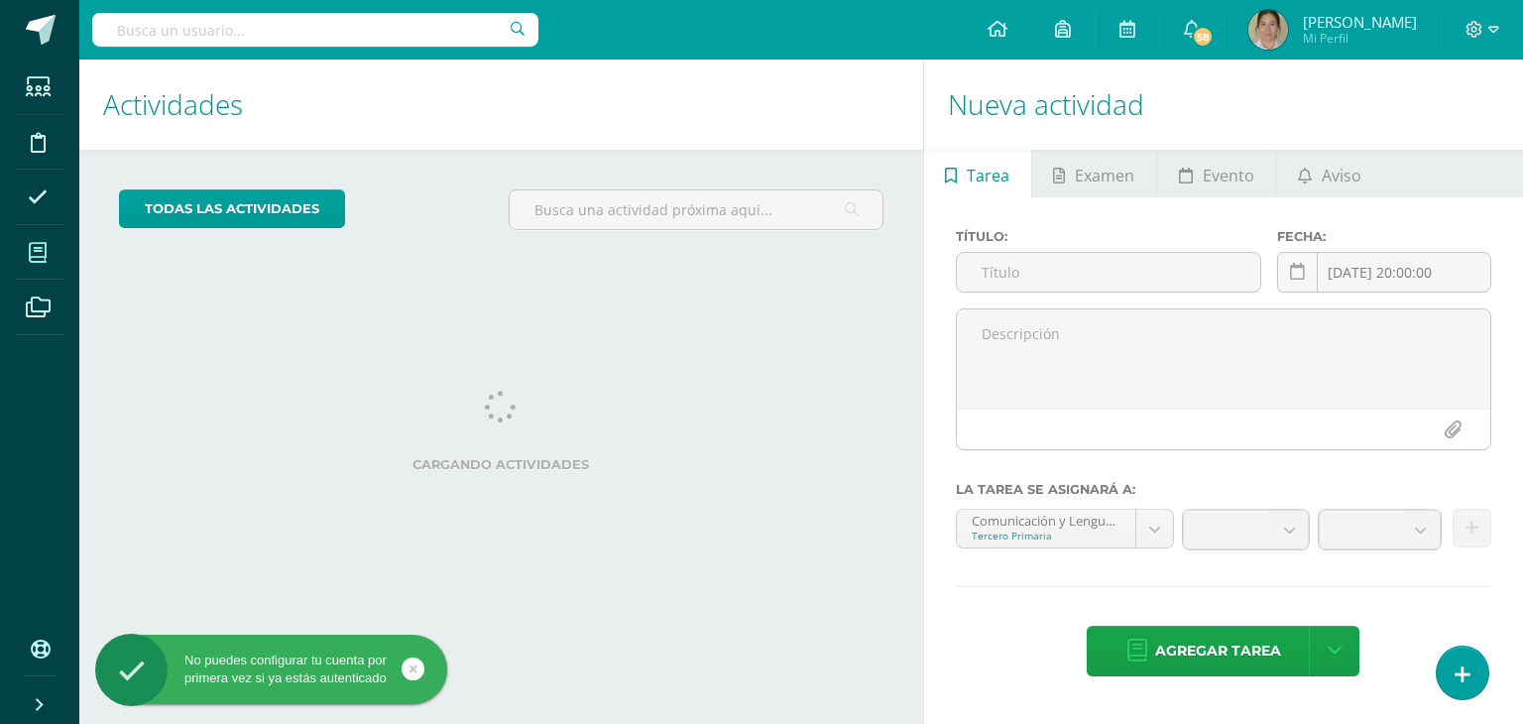
click at [36, 254] on icon at bounding box center [38, 253] width 18 height 20
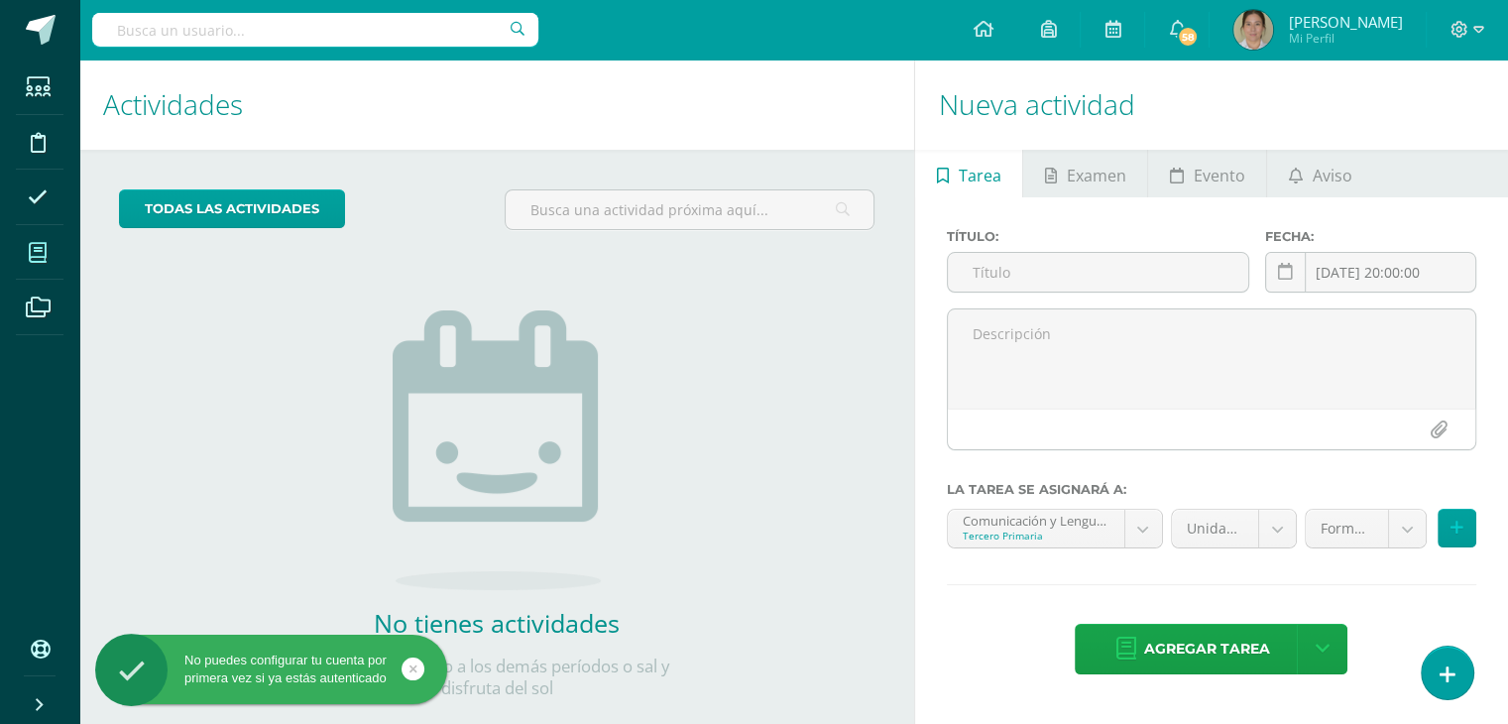
click at [36, 254] on icon at bounding box center [38, 253] width 18 height 20
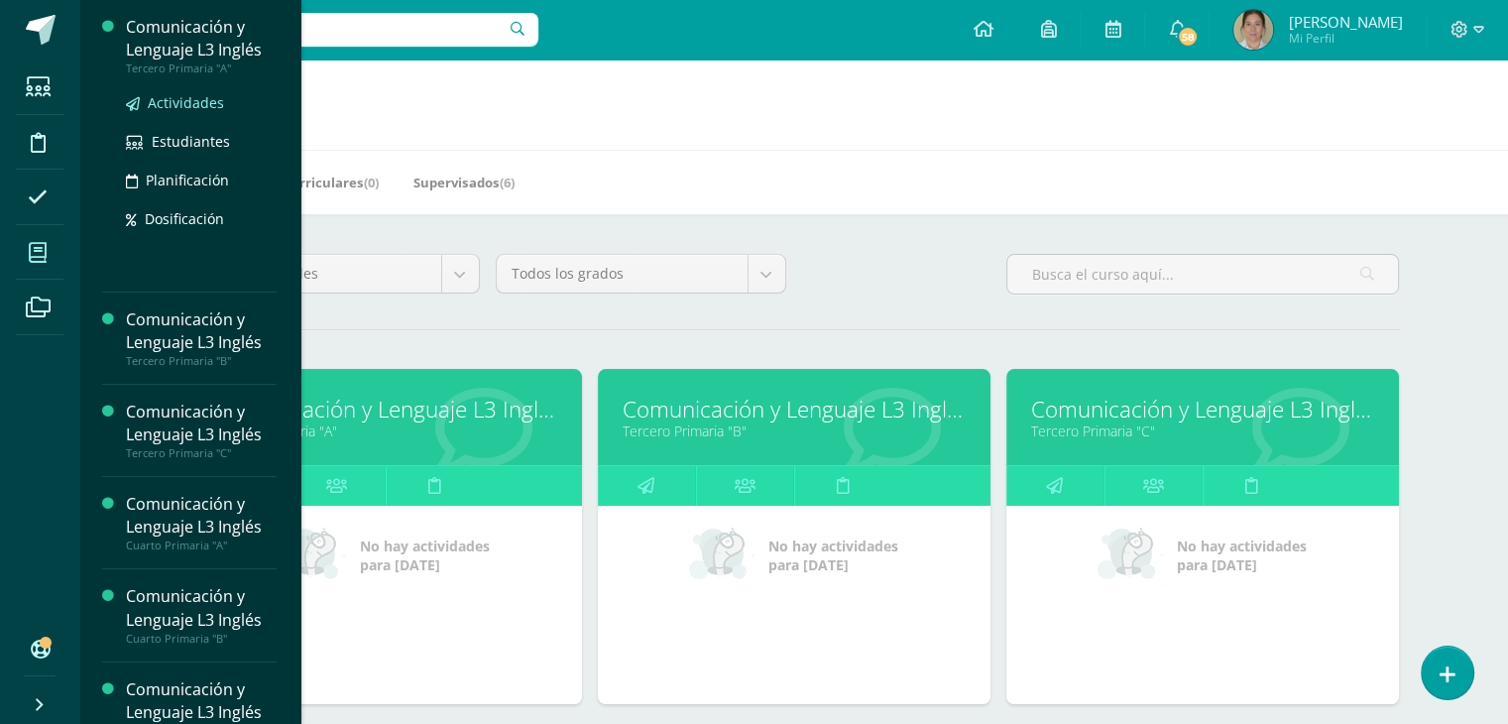
click at [173, 107] on span "Actividades" at bounding box center [186, 102] width 76 height 19
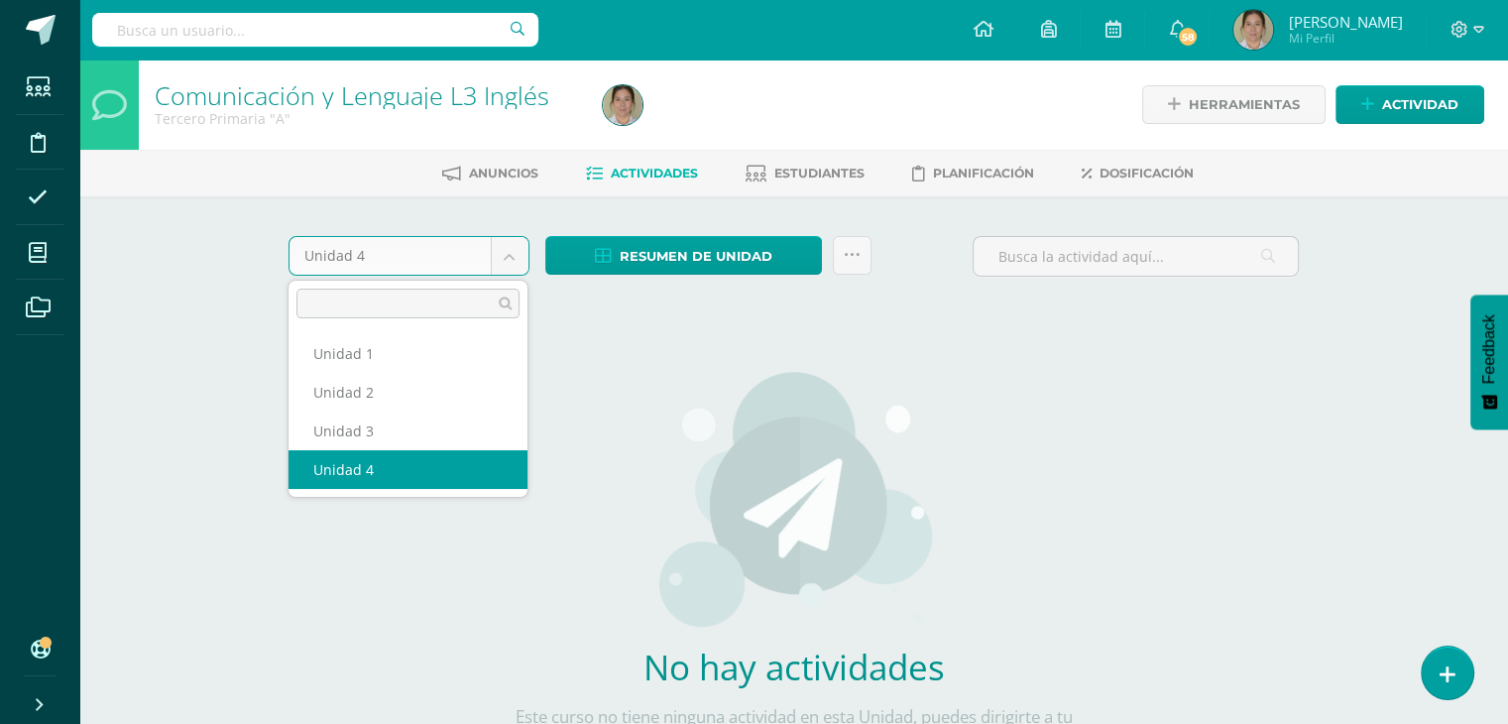
click at [516, 256] on body "Estudiantes Disciplina Asistencia Mis cursos Archivos Soporte Ayuda Reportar un…" at bounding box center [754, 426] width 1508 height 852
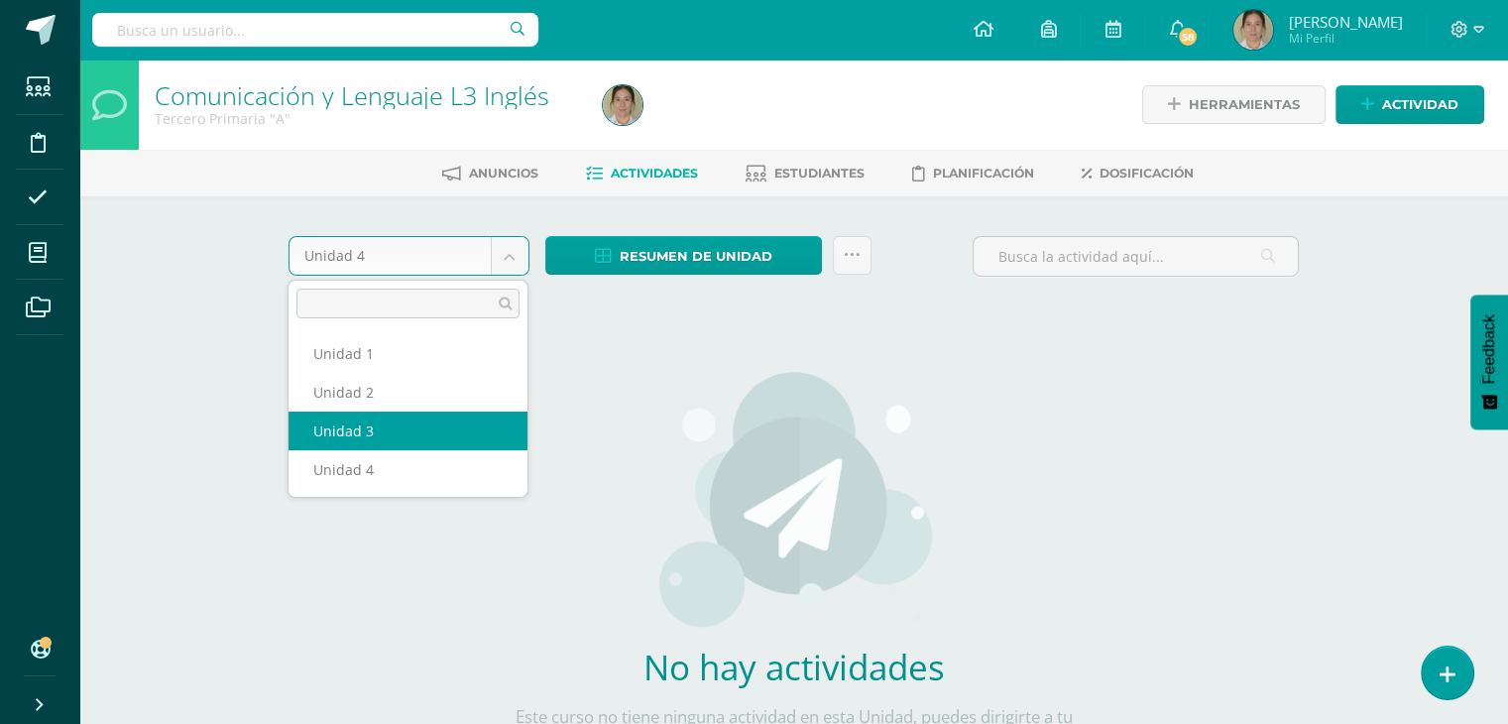
select select "Unidad 3"
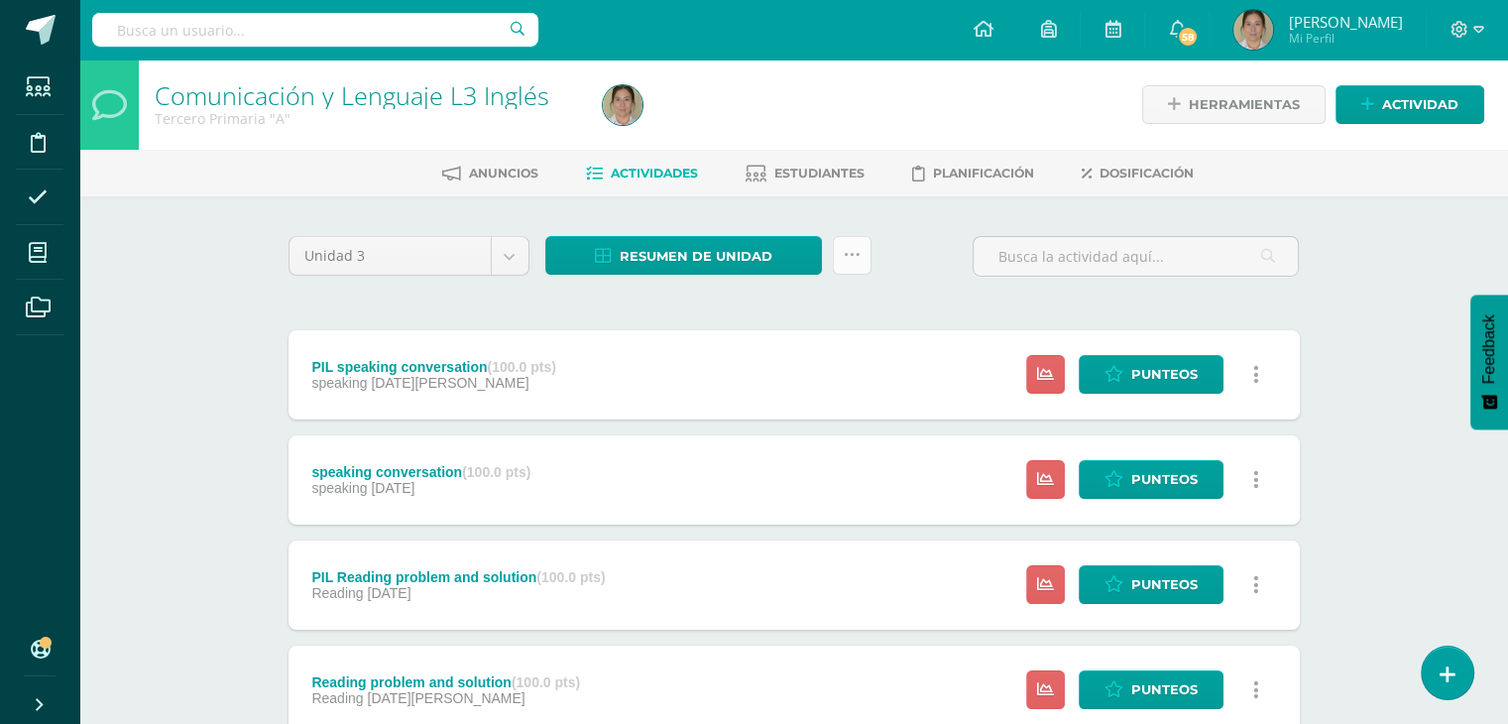
click at [853, 261] on icon at bounding box center [852, 255] width 17 height 17
click at [767, 326] on link "Enviar punteos a revision" at bounding box center [802, 318] width 218 height 48
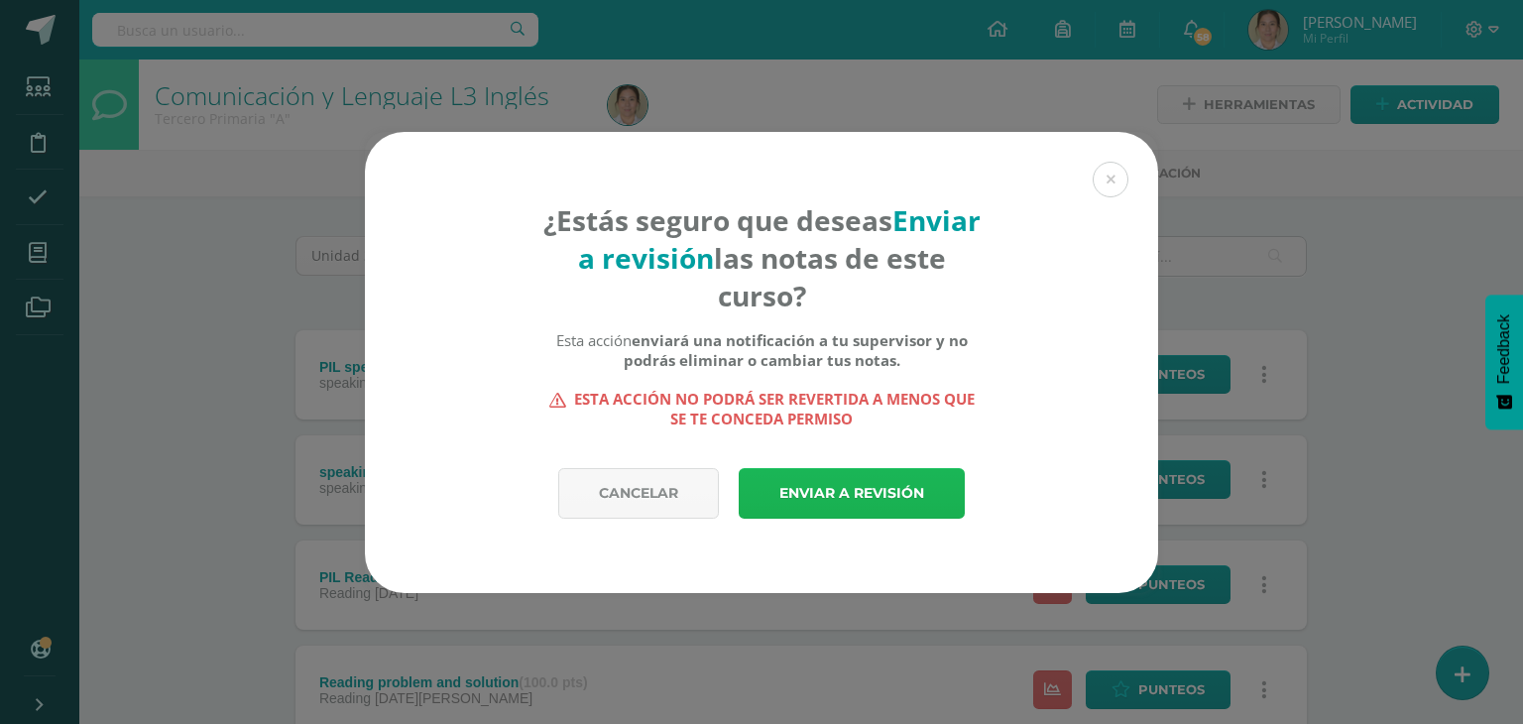
click at [799, 486] on link "Enviar a revisión" at bounding box center [852, 493] width 226 height 51
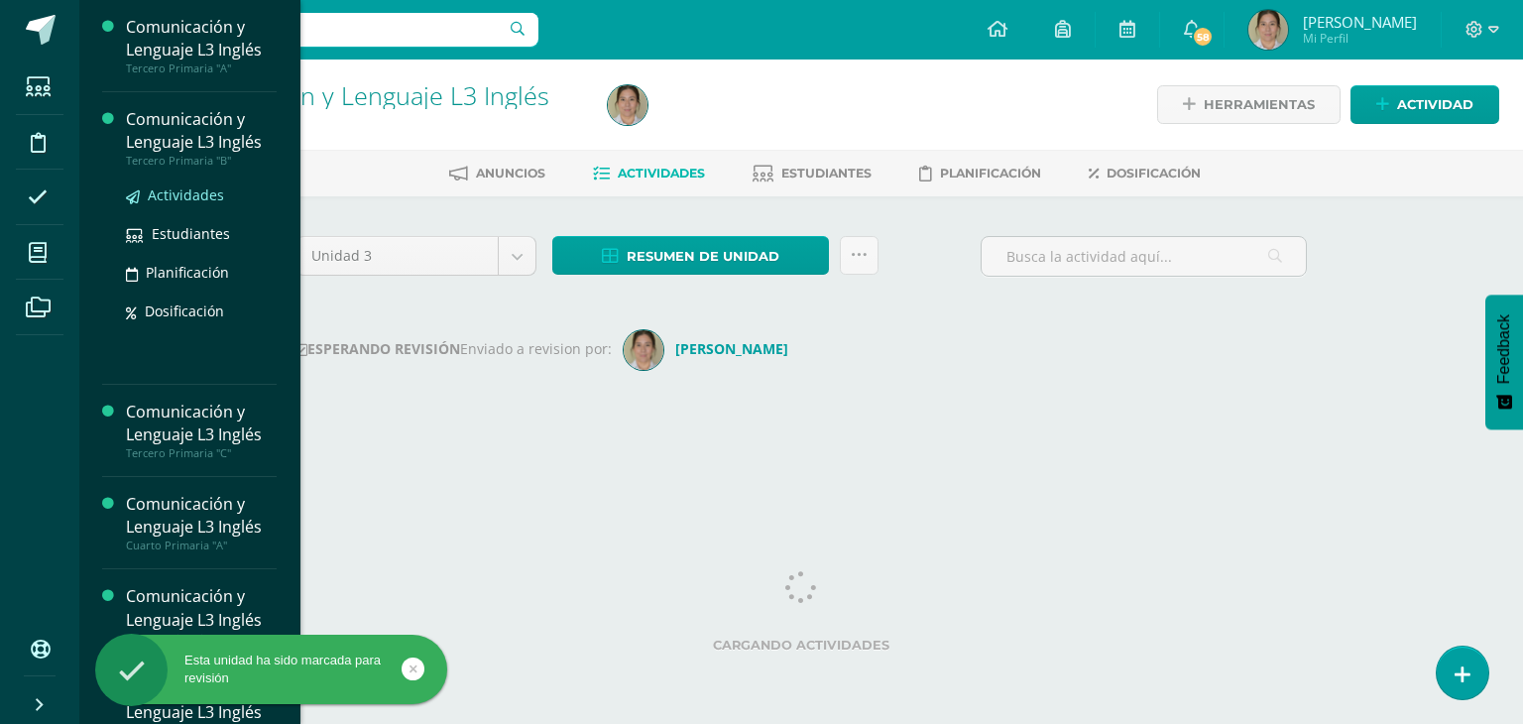
click at [161, 198] on span "Actividades" at bounding box center [186, 194] width 76 height 19
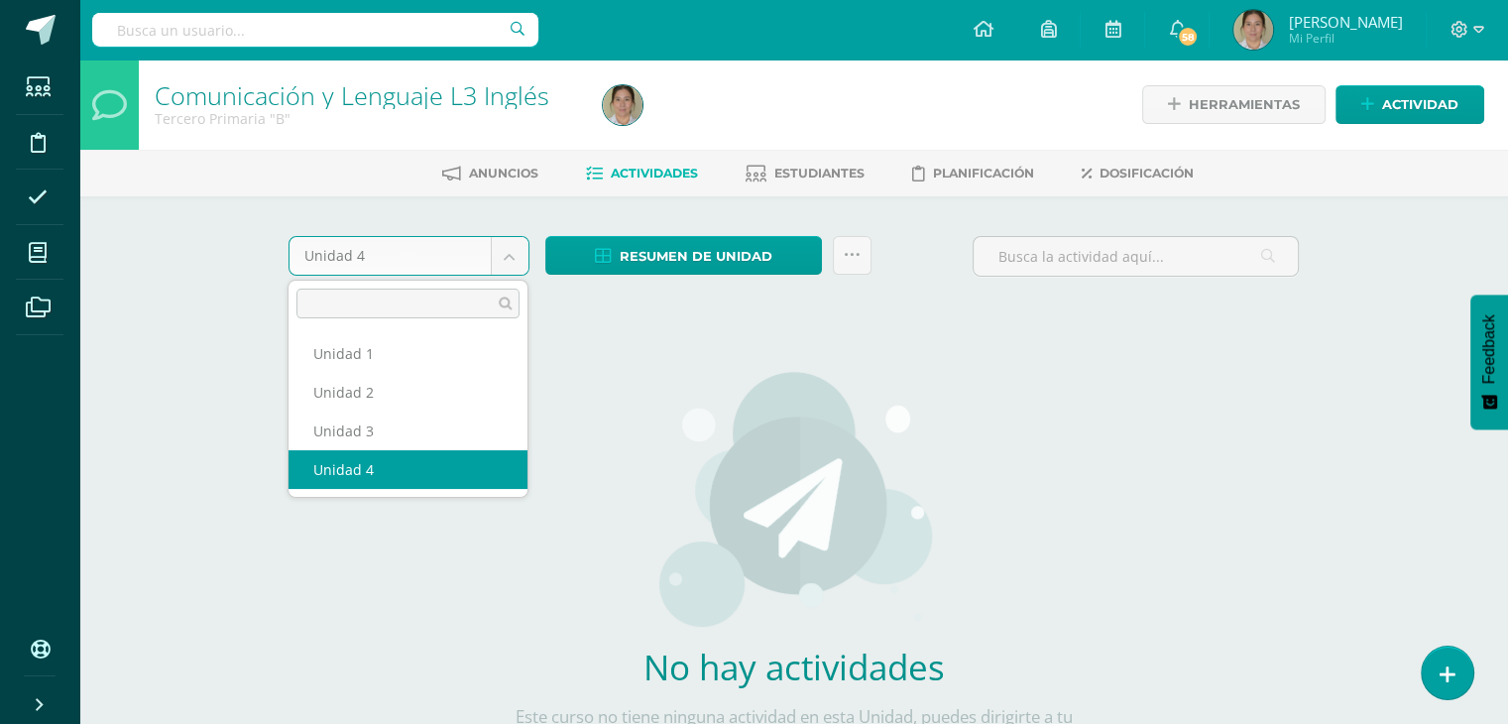
click at [520, 266] on body "Estudiantes Disciplina Asistencia Mis cursos Archivos Soporte Ayuda Reportar un…" at bounding box center [754, 426] width 1508 height 852
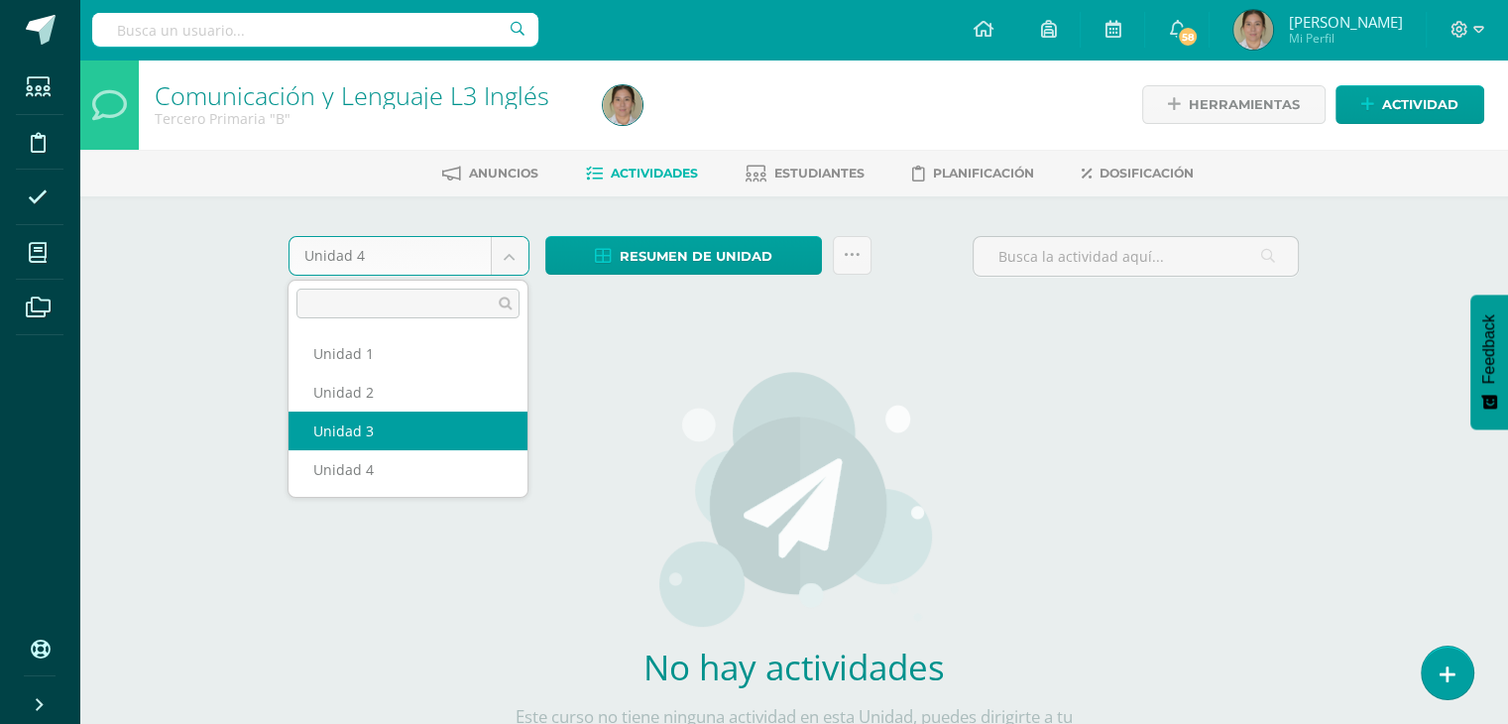
select select "Unidad 3"
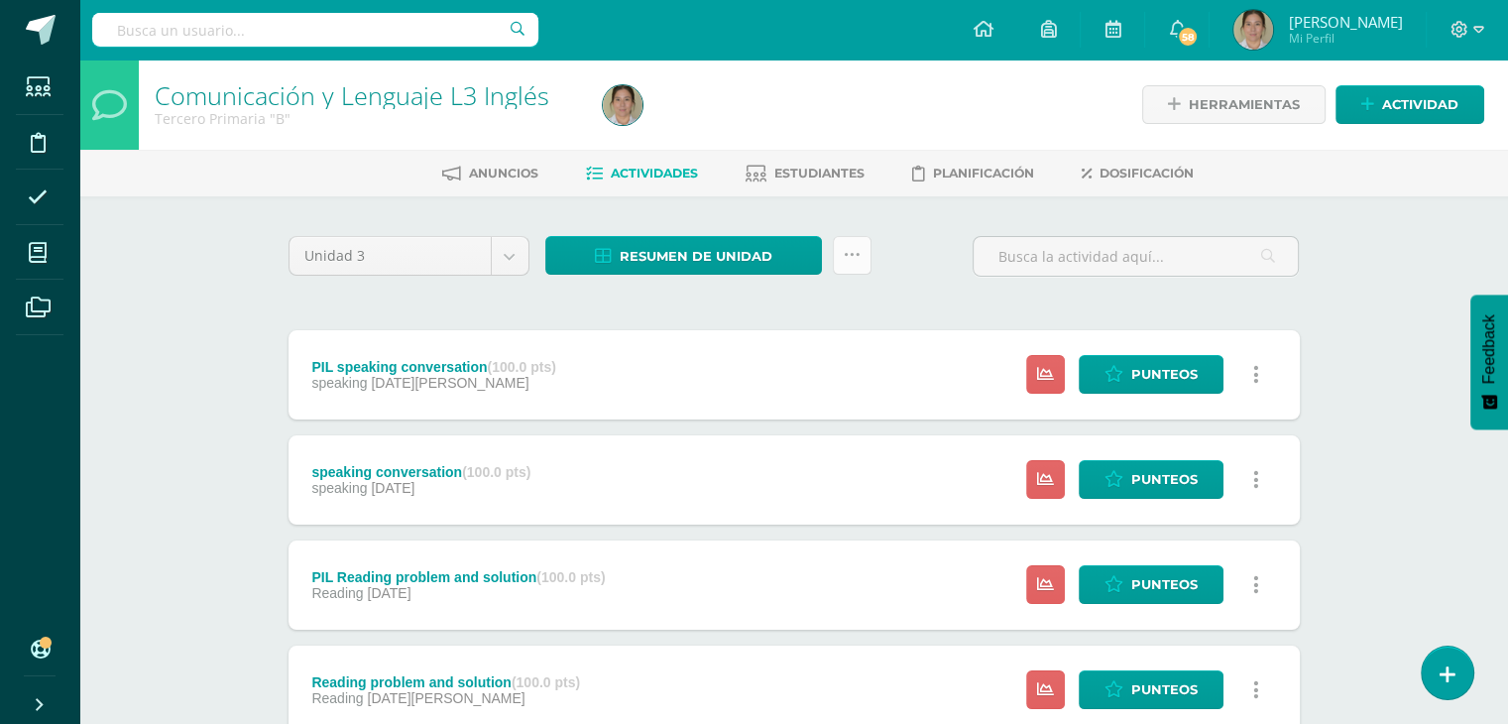
click at [849, 253] on icon at bounding box center [852, 255] width 17 height 17
click at [779, 312] on link "Enviar punteos a revision" at bounding box center [802, 318] width 218 height 48
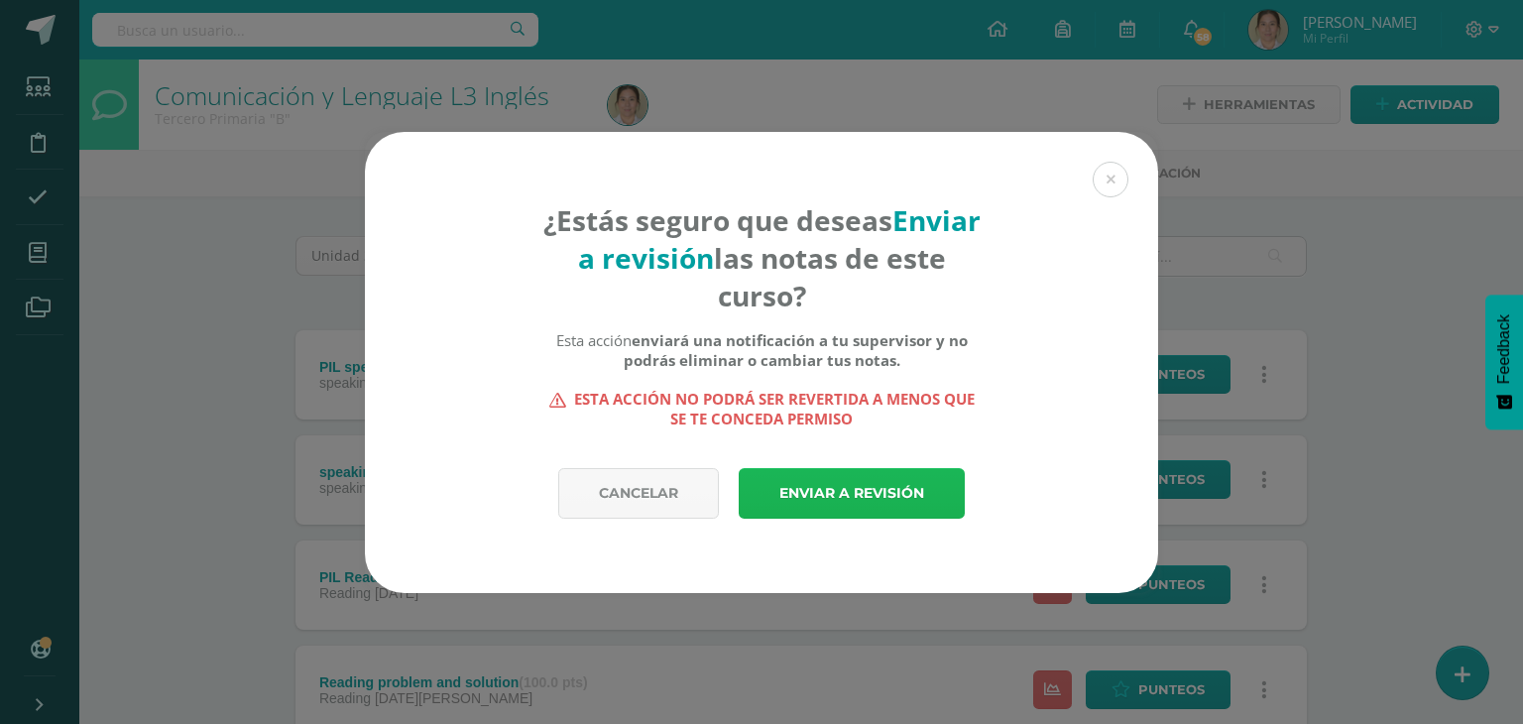
click at [793, 482] on link "Enviar a revisión" at bounding box center [852, 493] width 226 height 51
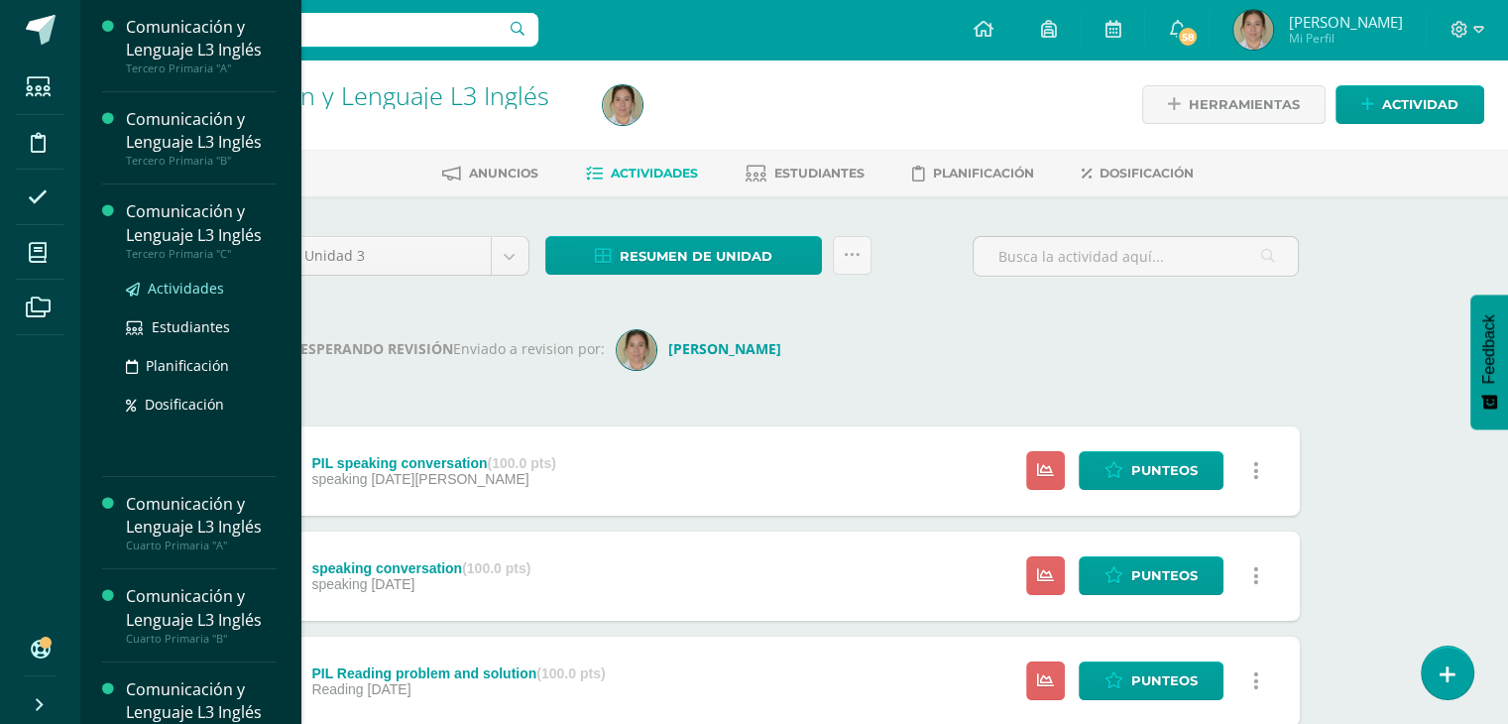
click at [186, 288] on span "Actividades" at bounding box center [186, 288] width 76 height 19
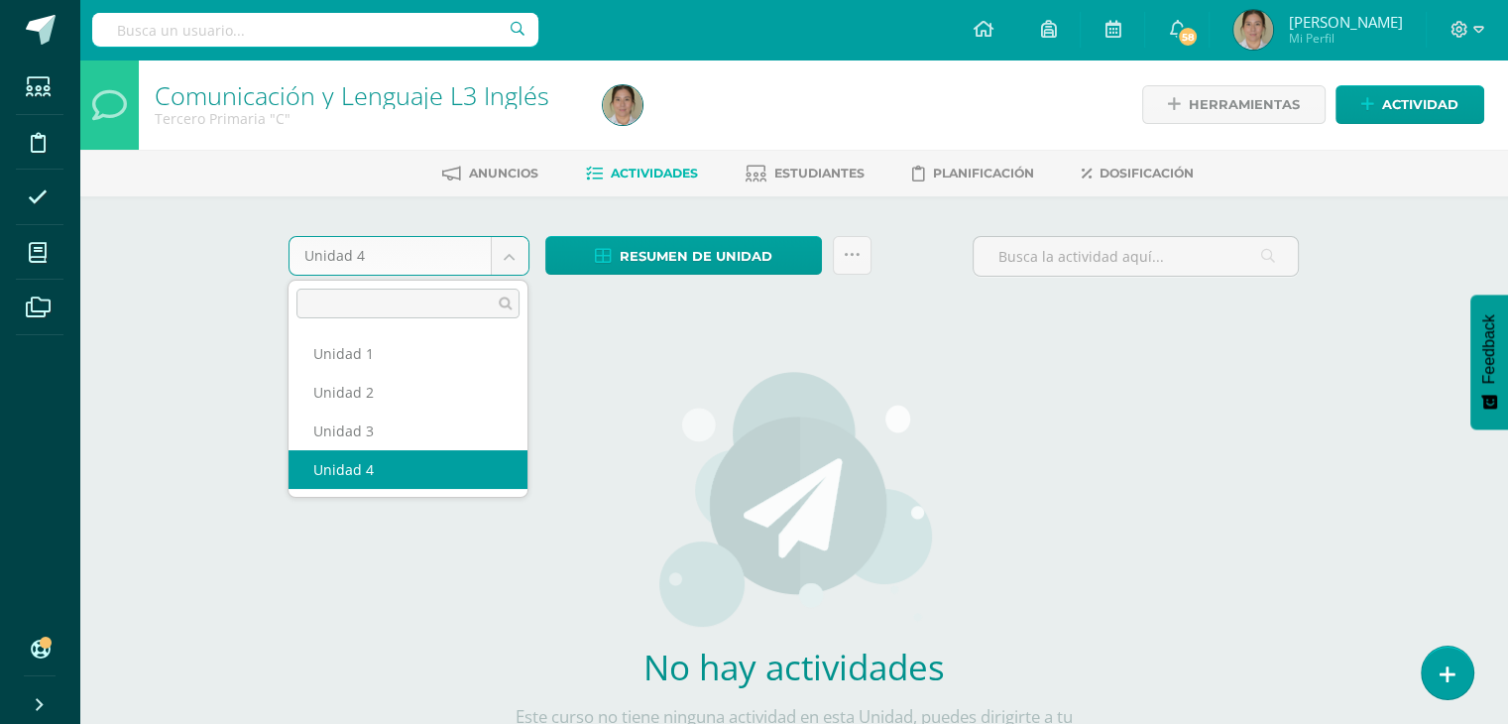
click at [521, 259] on body "Estudiantes Disciplina Asistencia Mis cursos Archivos Soporte Ayuda Reportar un…" at bounding box center [754, 426] width 1508 height 852
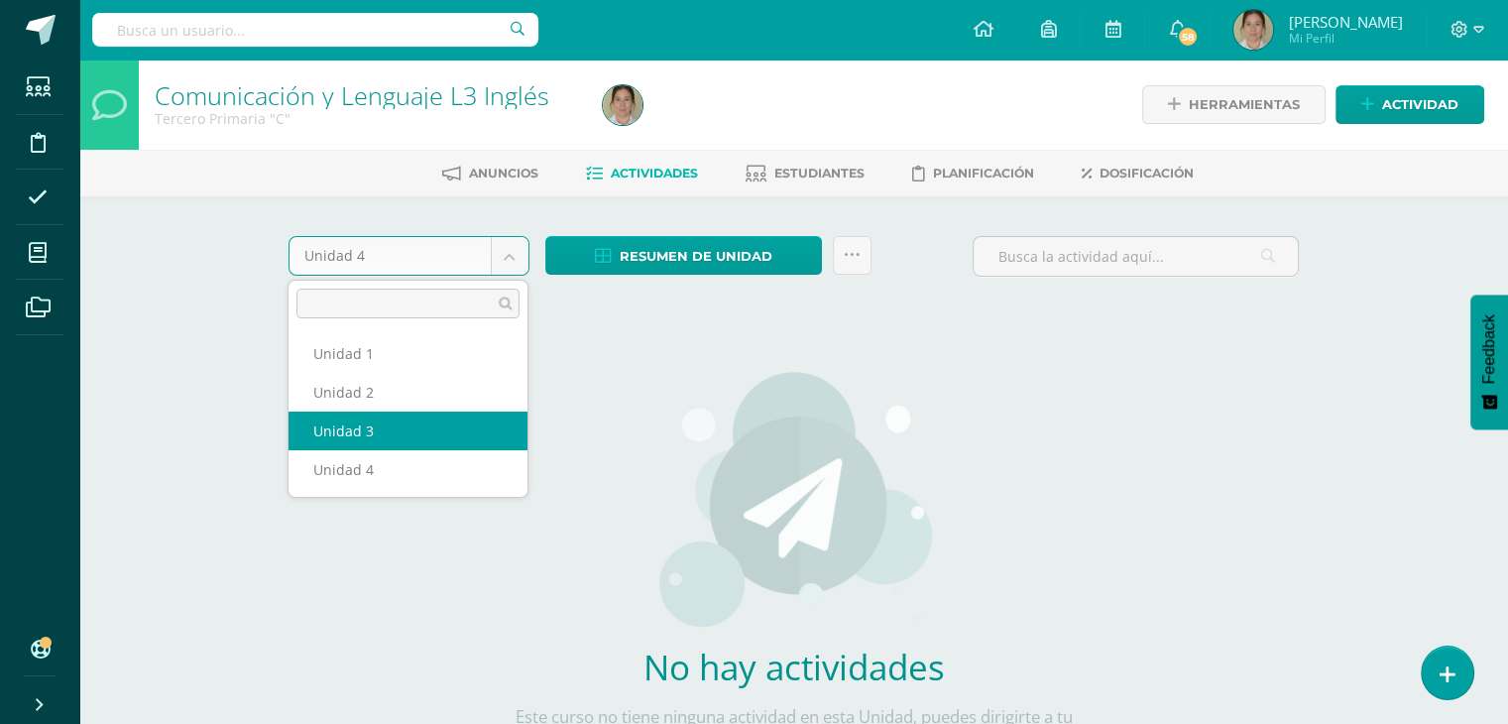
select select "Unidad 3"
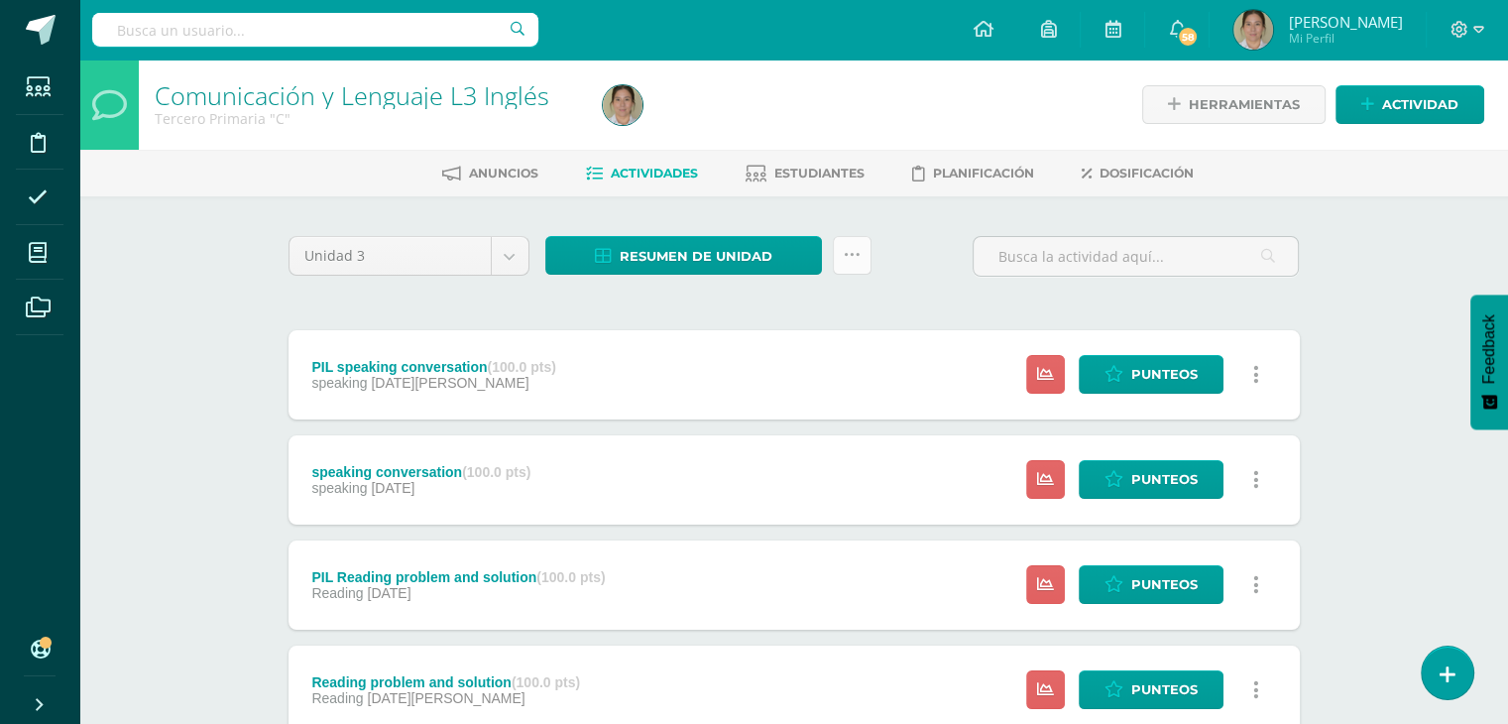
click at [849, 272] on link at bounding box center [852, 255] width 39 height 39
click at [764, 329] on link "Enviar punteos a revision" at bounding box center [802, 318] width 218 height 48
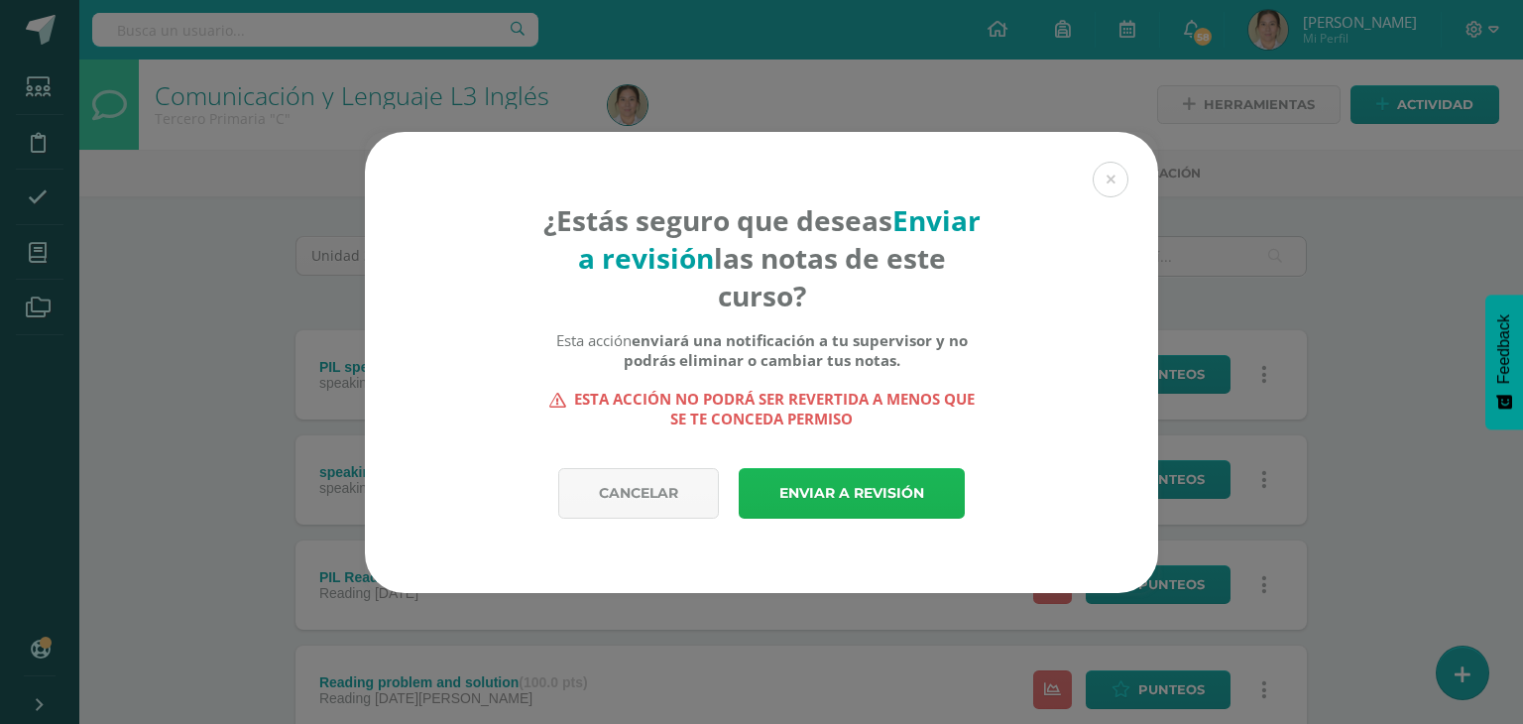
click at [798, 484] on link "Enviar a revisión" at bounding box center [852, 493] width 226 height 51
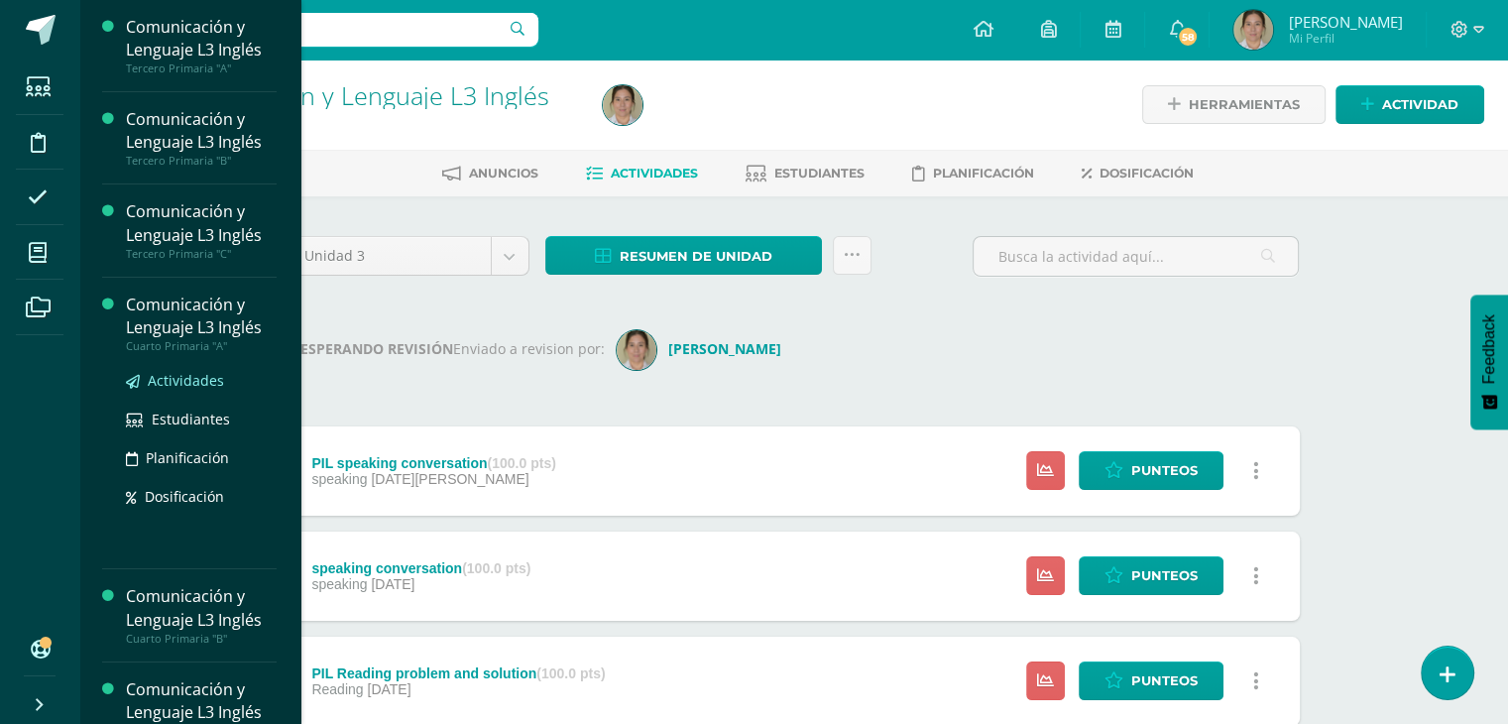
click at [171, 376] on span "Actividades" at bounding box center [186, 380] width 76 height 19
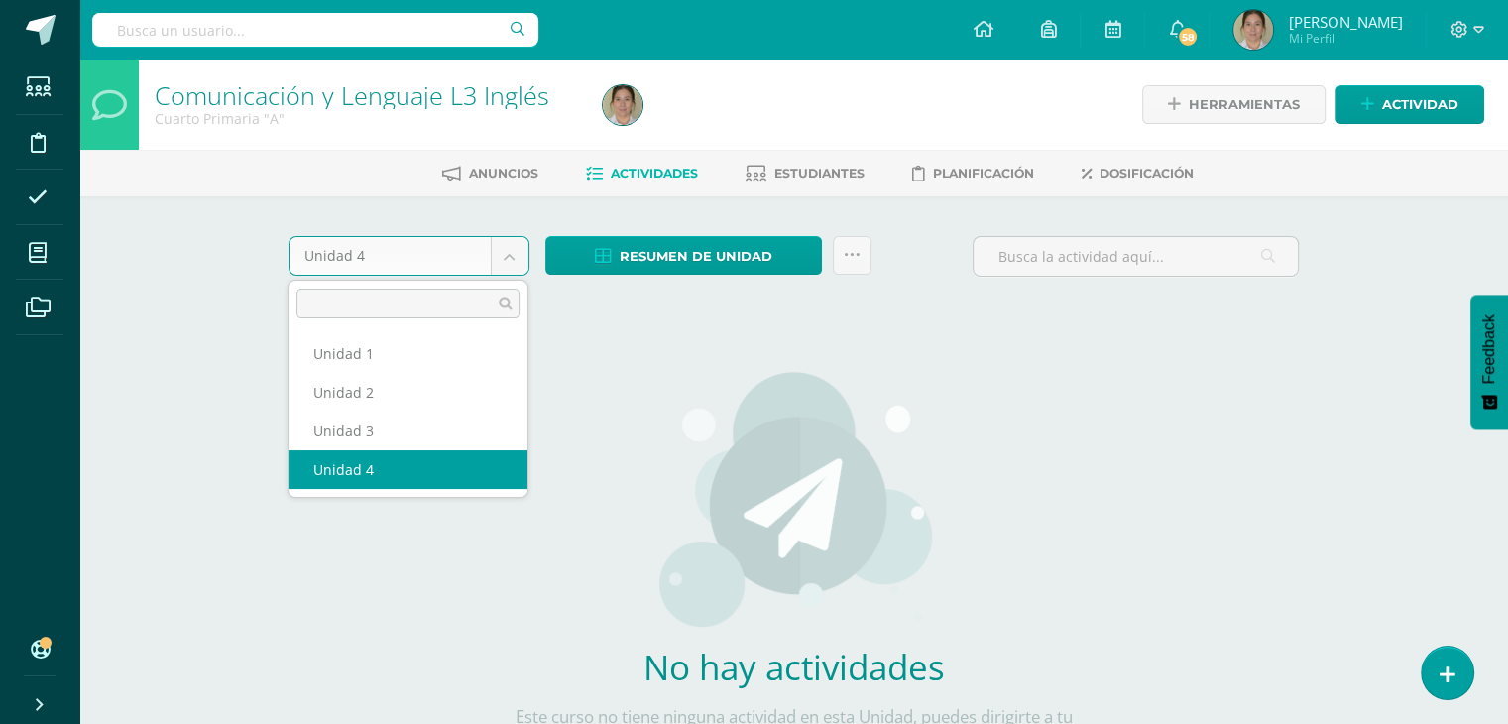
click at [514, 246] on body "Estudiantes Disciplina Asistencia Mis cursos Archivos Soporte Ayuda Reportar un…" at bounding box center [754, 426] width 1508 height 852
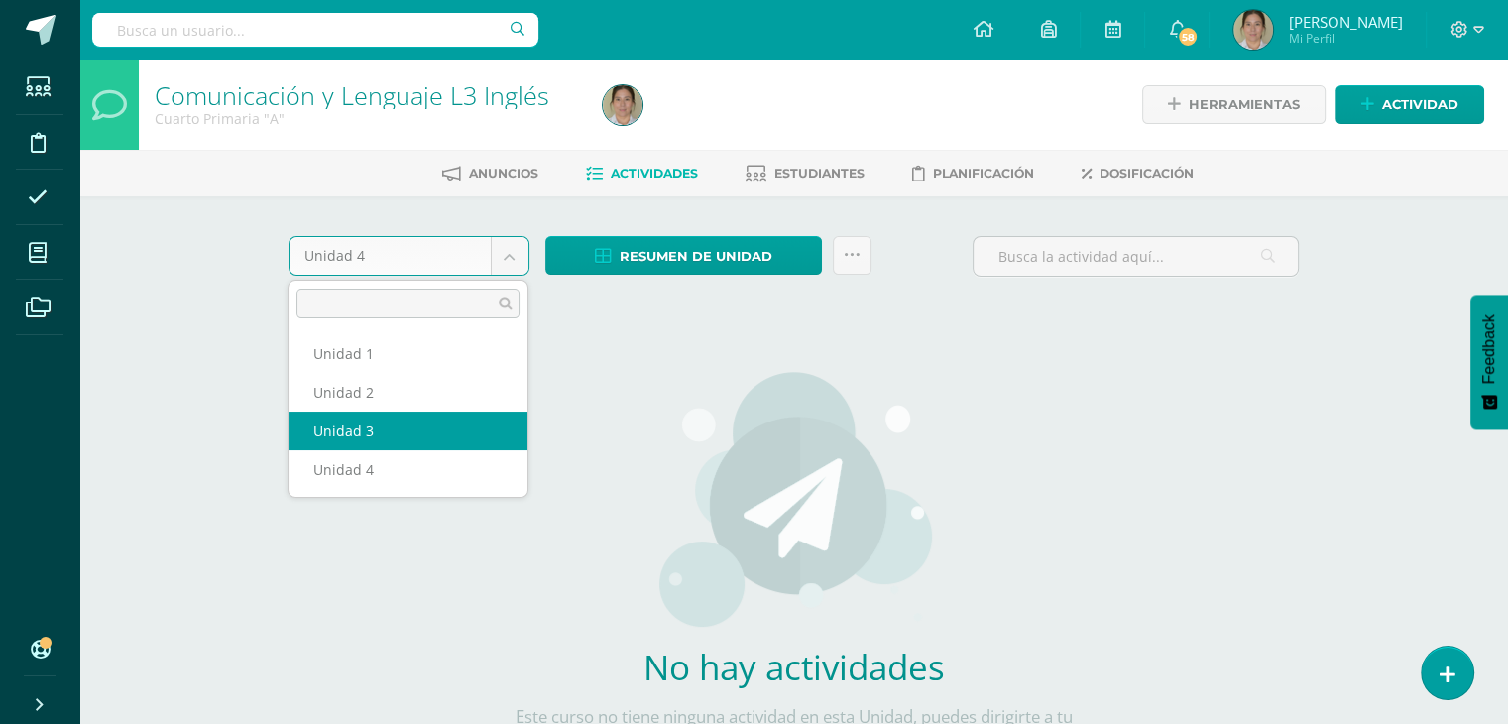
select select "Unidad 3"
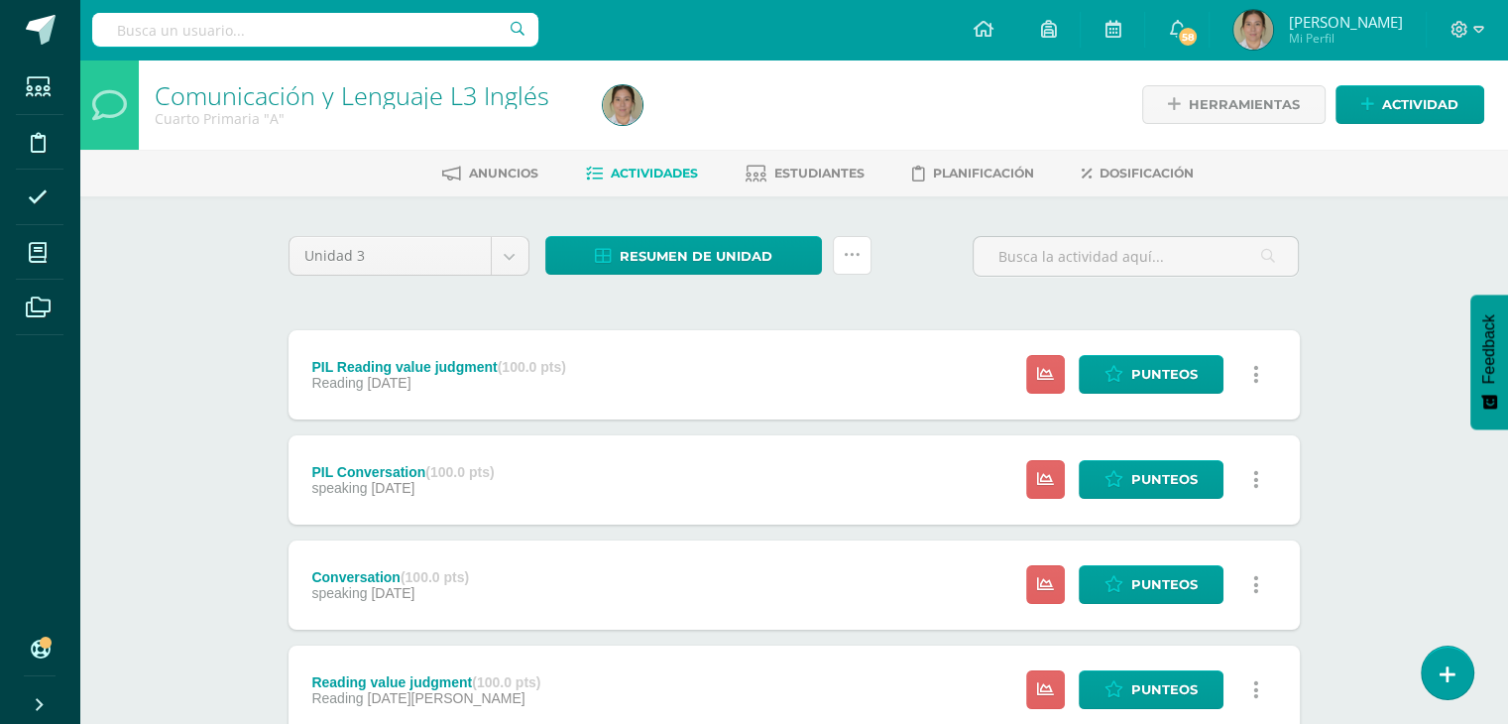
click at [849, 257] on icon at bounding box center [852, 255] width 17 height 17
click at [781, 312] on link "Enviar punteos a revision" at bounding box center [802, 318] width 218 height 48
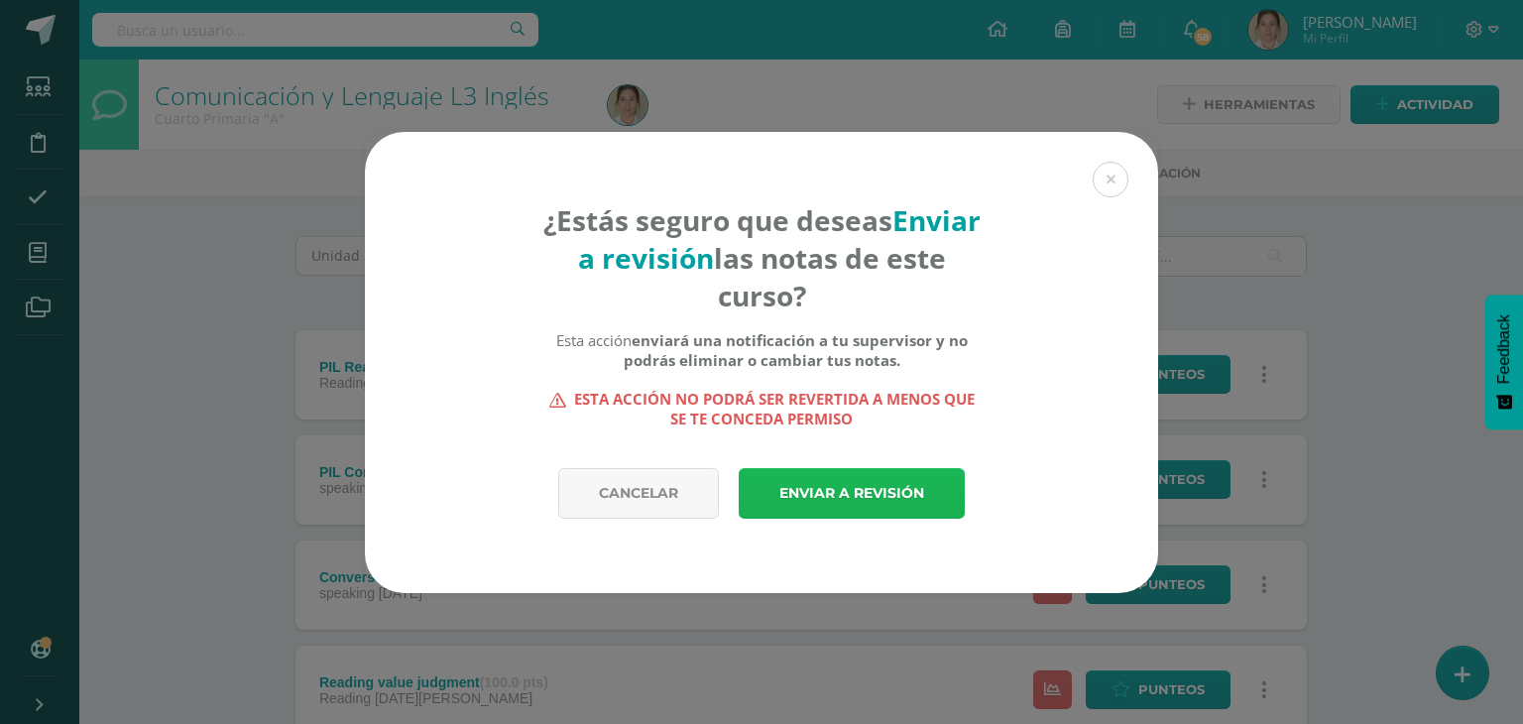
click at [793, 483] on link "Enviar a revisión" at bounding box center [852, 493] width 226 height 51
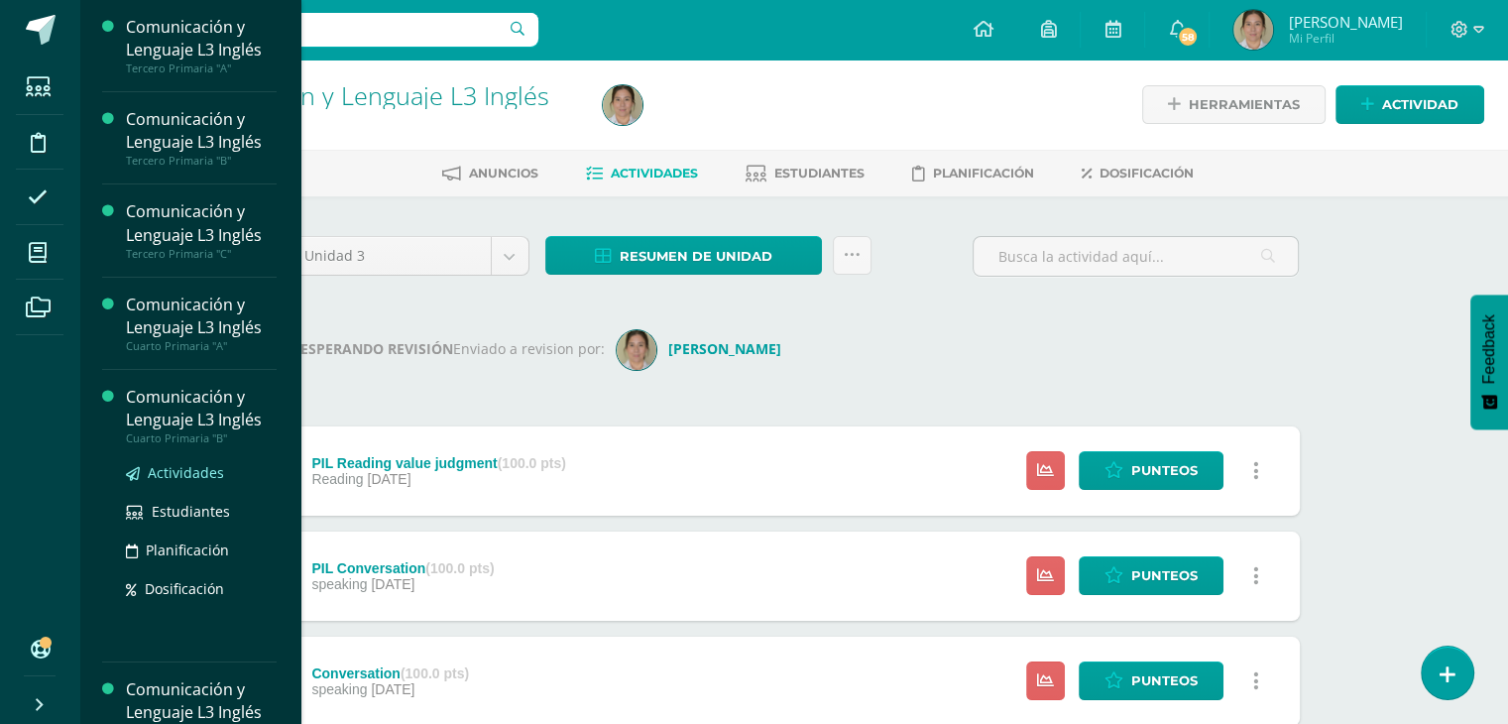
click at [182, 473] on span "Actividades" at bounding box center [186, 472] width 76 height 19
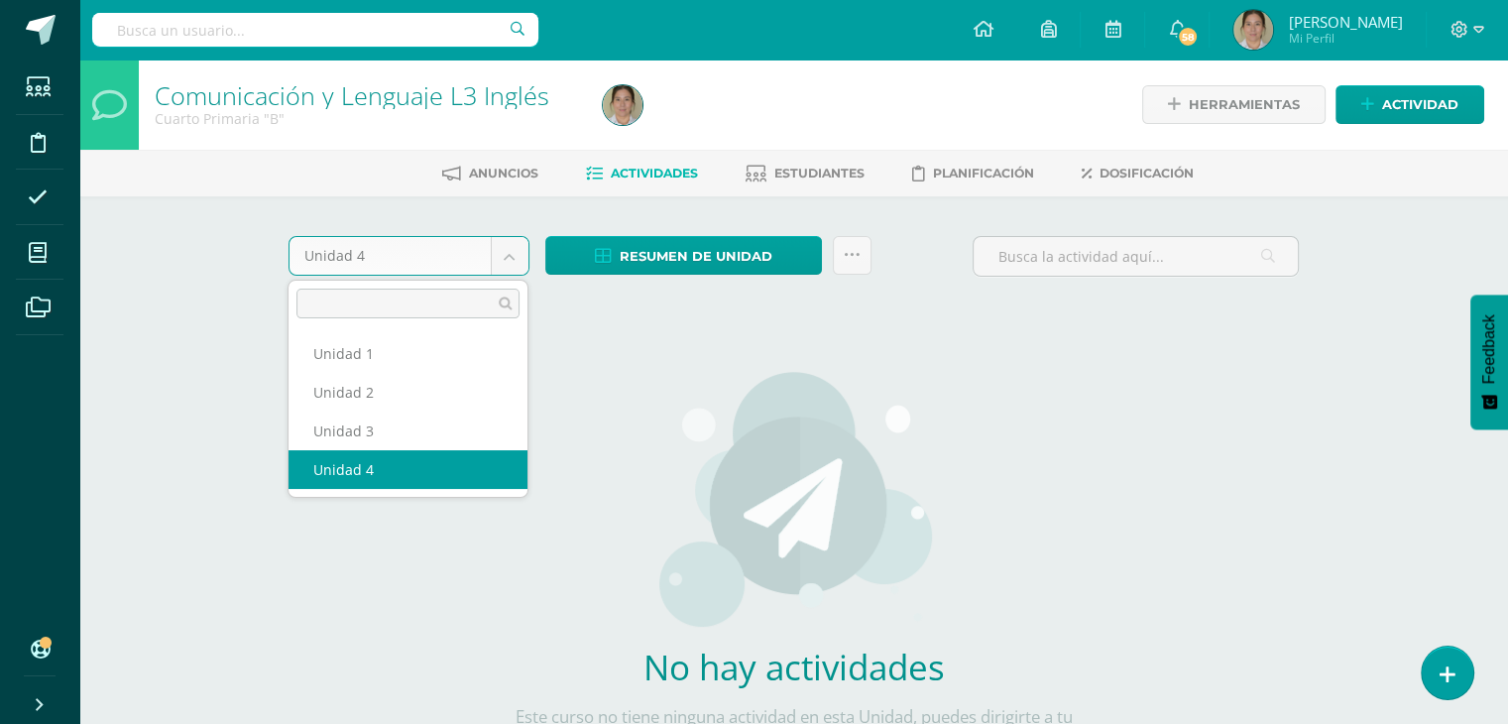
click at [506, 255] on body "Estudiantes Disciplina Asistencia Mis cursos Archivos Soporte Ayuda Reportar un…" at bounding box center [754, 426] width 1508 height 852
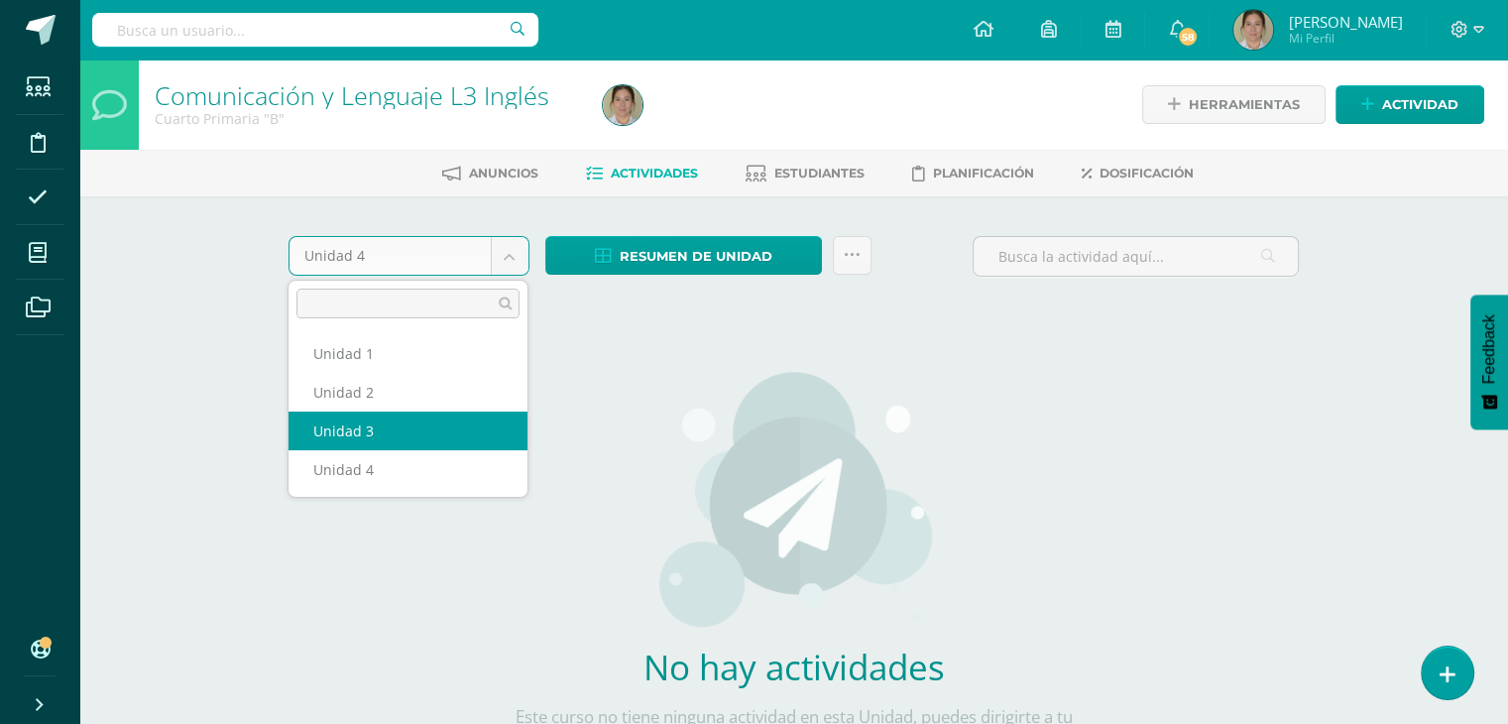
select select "Unidad 3"
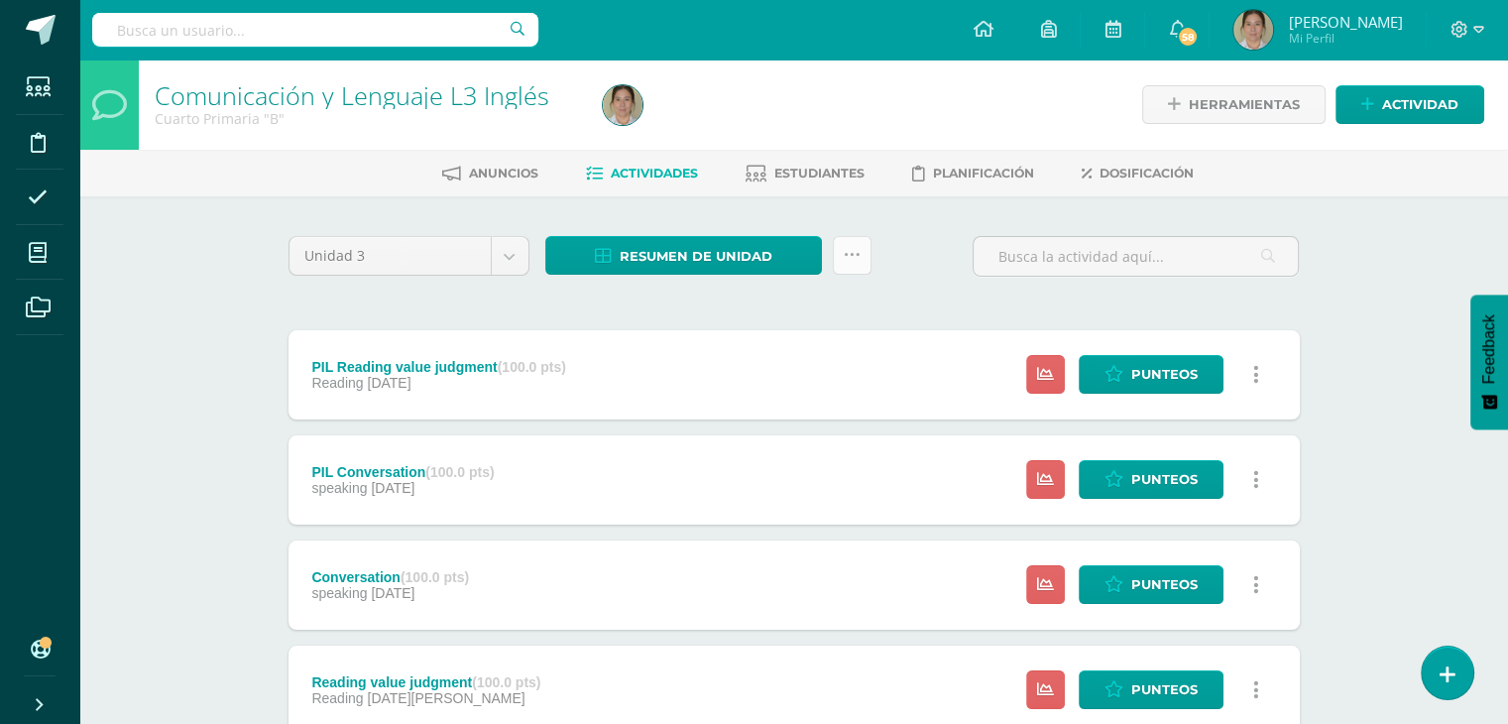
click at [850, 251] on icon at bounding box center [852, 255] width 17 height 17
click at [777, 310] on link "Enviar punteos a revision" at bounding box center [802, 318] width 218 height 48
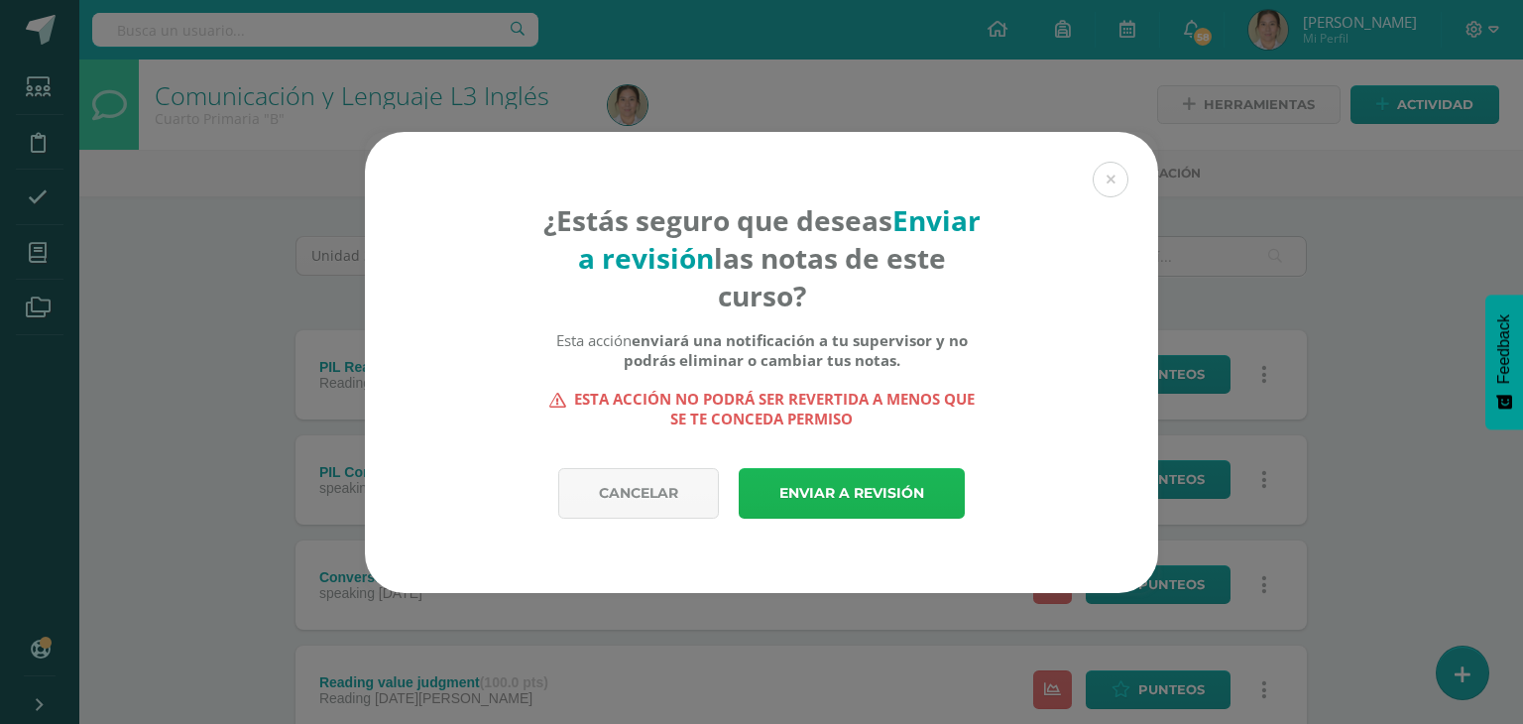
click at [822, 481] on link "Enviar a revisión" at bounding box center [852, 493] width 226 height 51
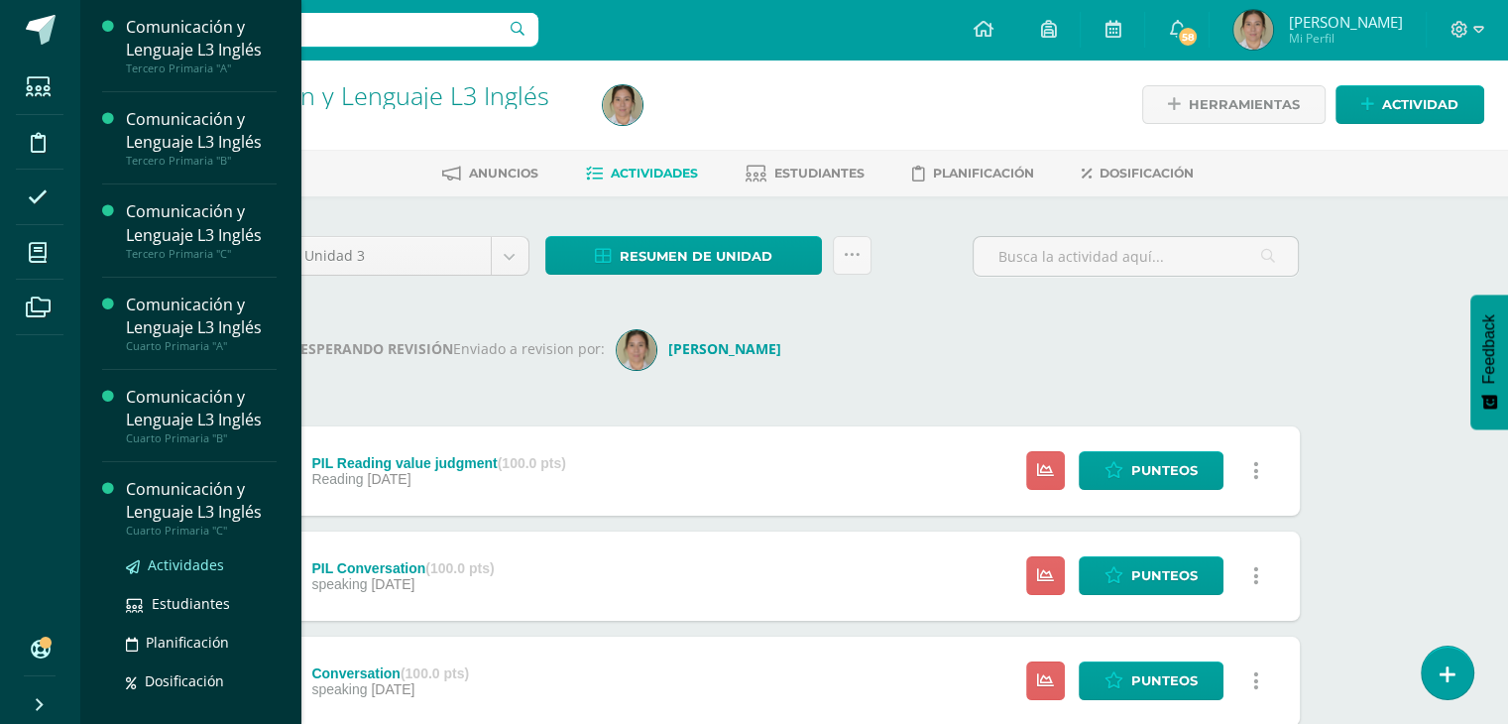
click at [148, 568] on span "Actividades" at bounding box center [186, 564] width 76 height 19
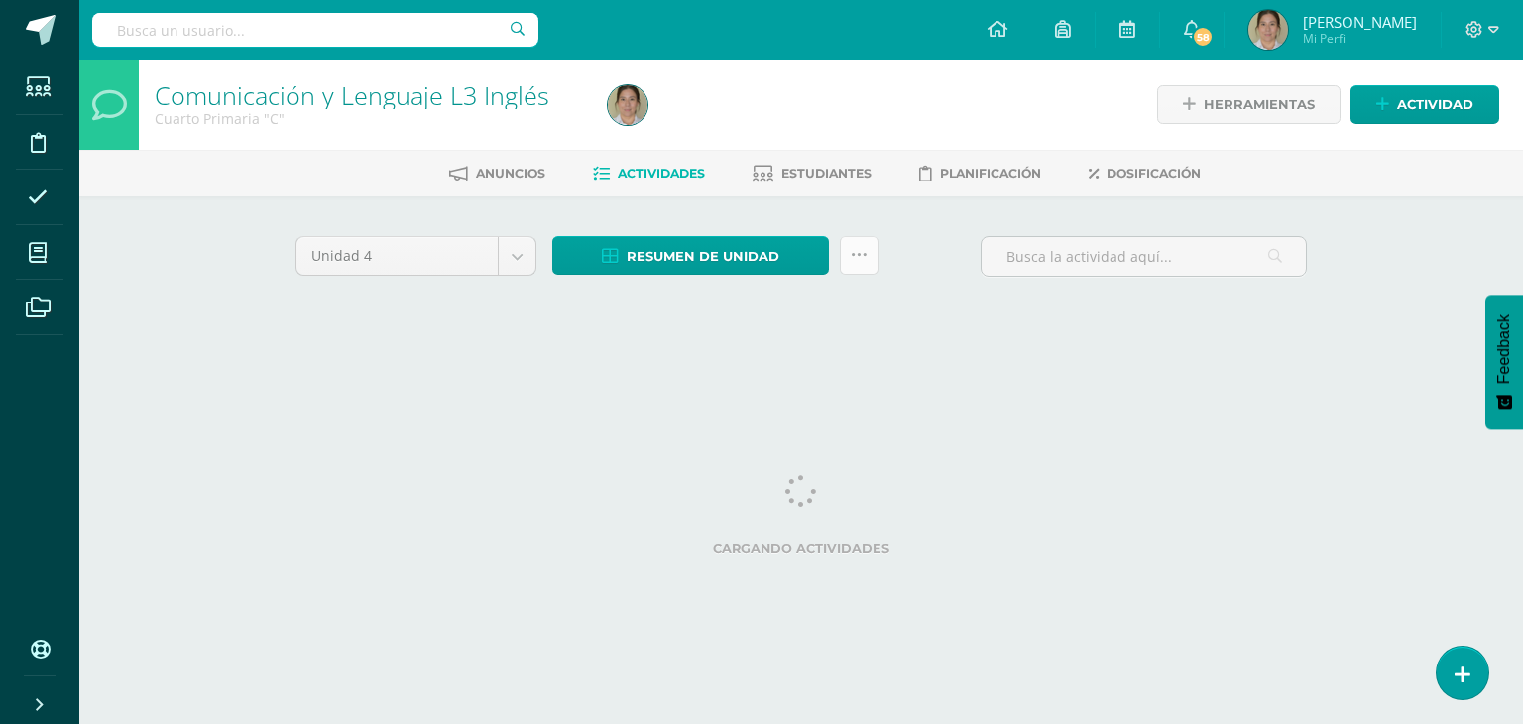
click at [858, 251] on icon at bounding box center [859, 255] width 17 height 17
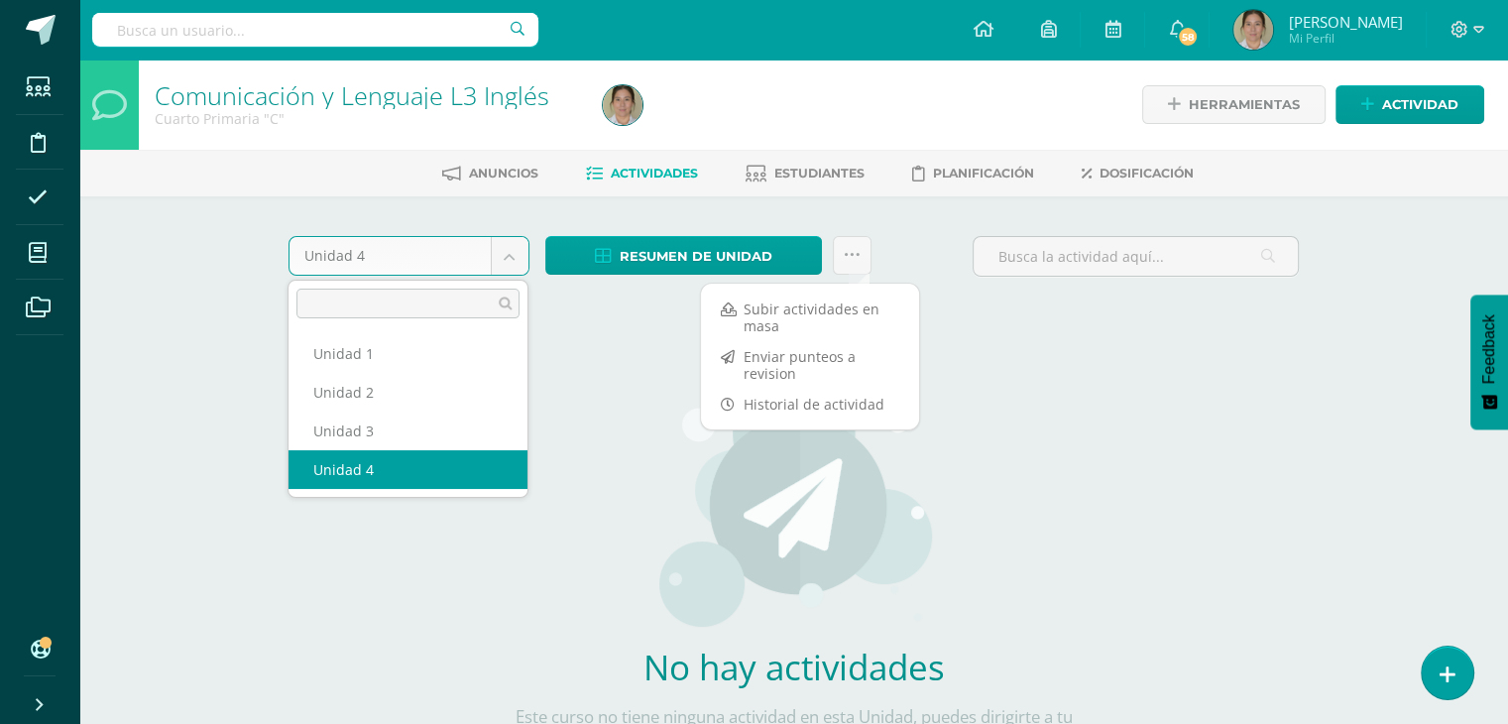
click at [512, 263] on body "Estudiantes Disciplina Asistencia Mis cursos Archivos Soporte Ayuda Reportar un…" at bounding box center [754, 426] width 1508 height 852
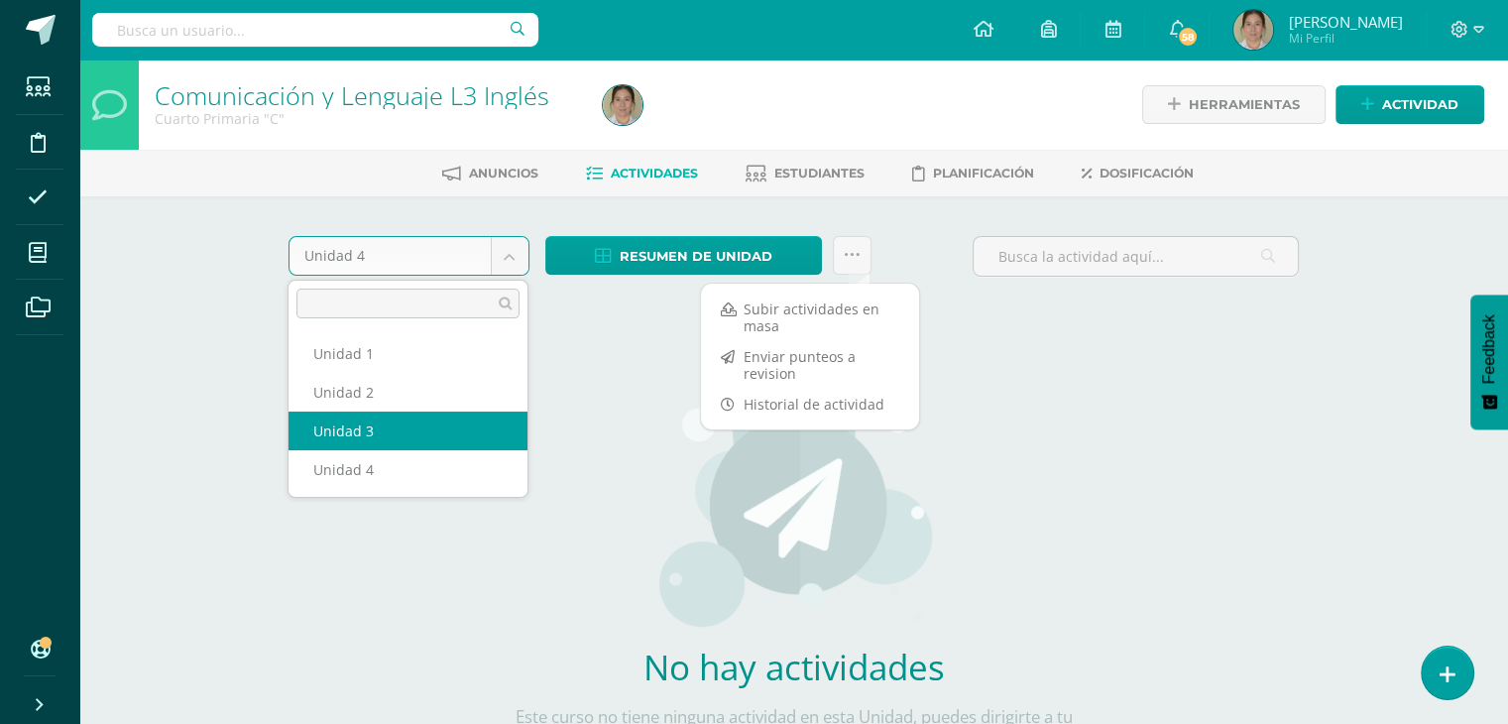
select select "Unidad 3"
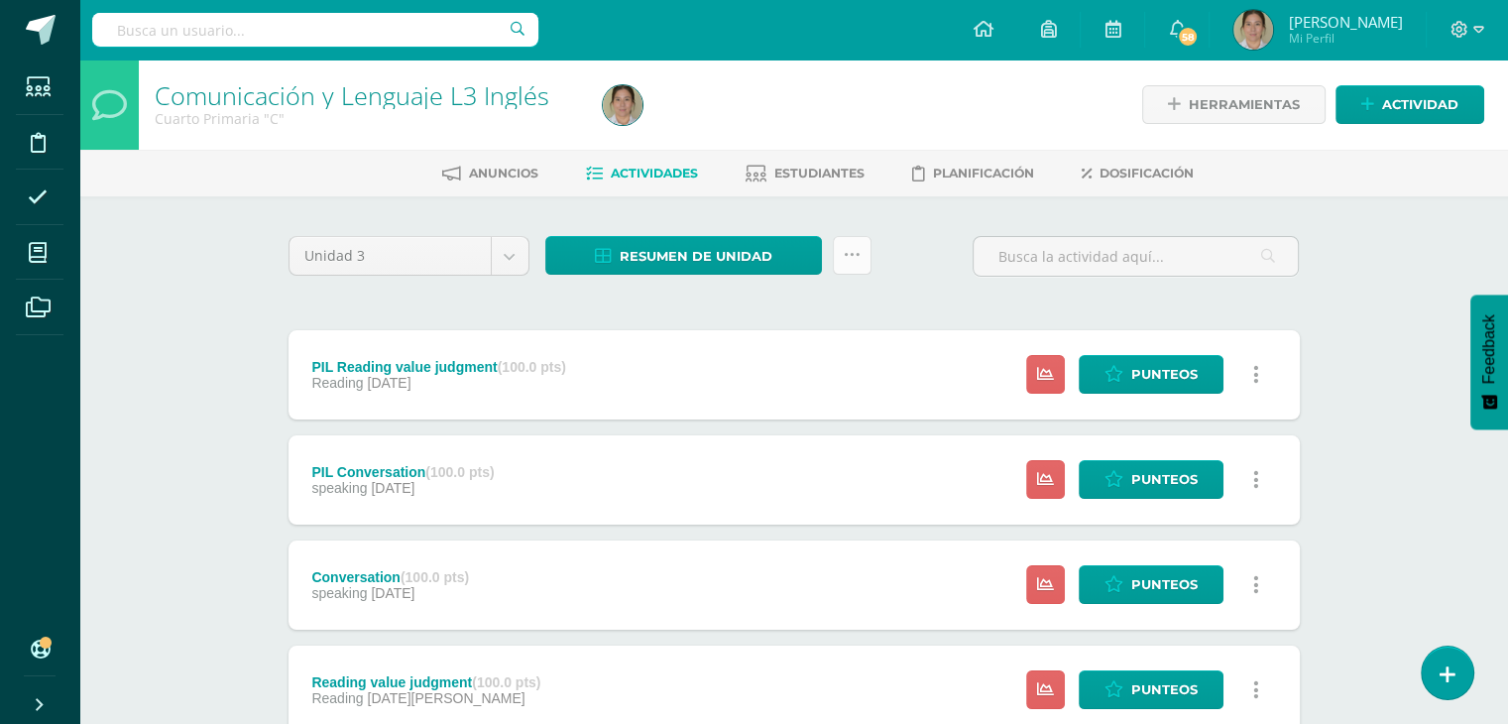
click at [855, 248] on icon at bounding box center [852, 255] width 17 height 17
click at [758, 320] on link "Enviar punteos a revision" at bounding box center [802, 318] width 218 height 48
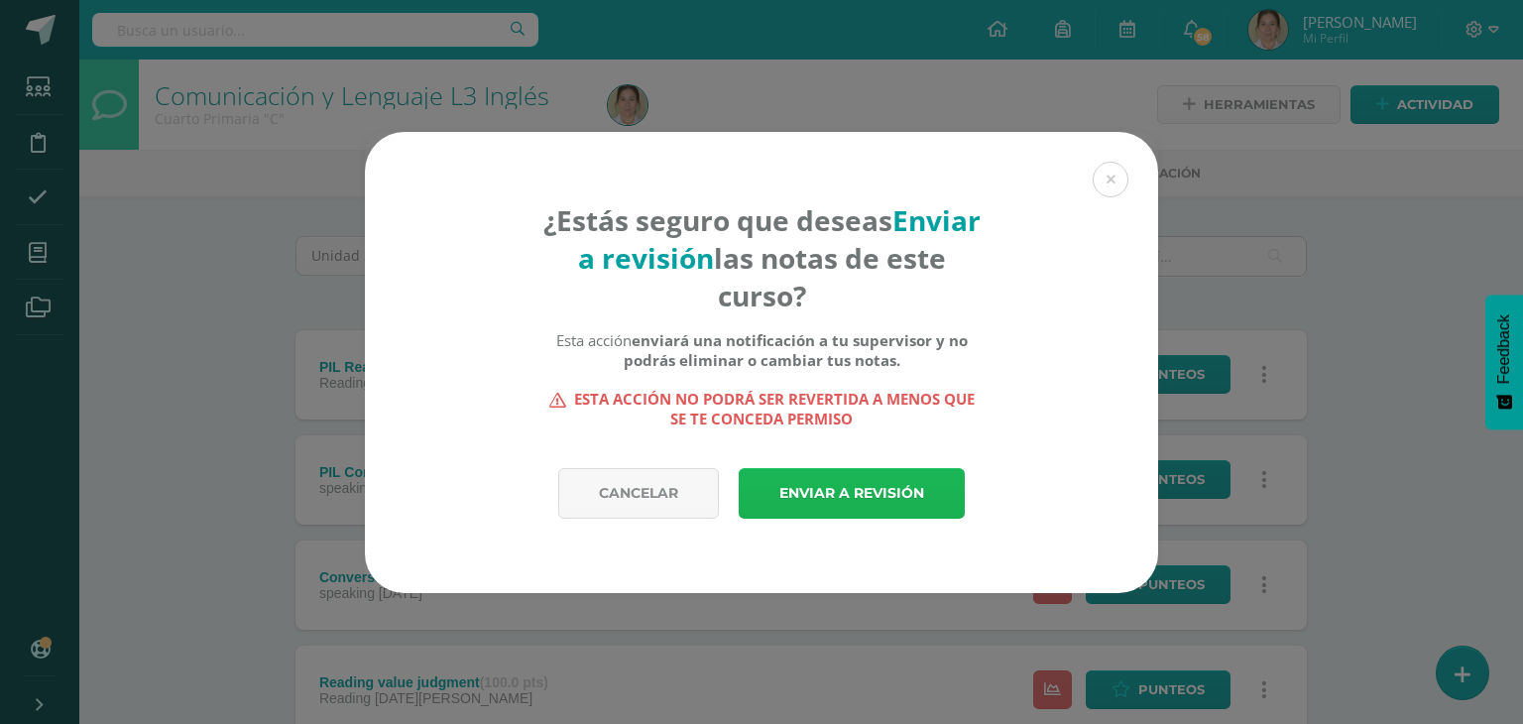
click at [808, 483] on link "Enviar a revisión" at bounding box center [852, 493] width 226 height 51
